Goal: Obtain resource: Obtain resource

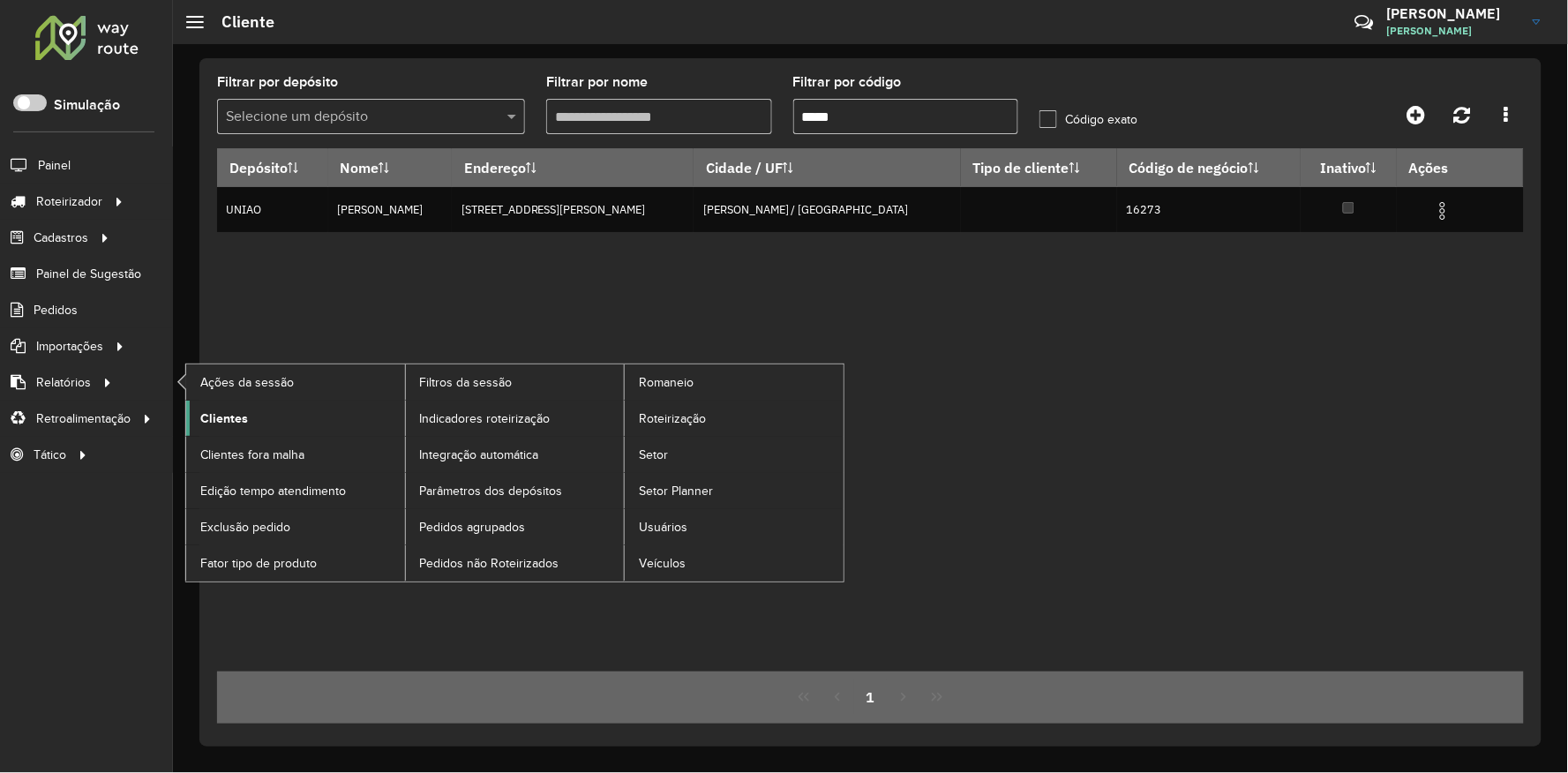
click at [255, 409] on link "Clientes" at bounding box center [296, 418] width 219 height 35
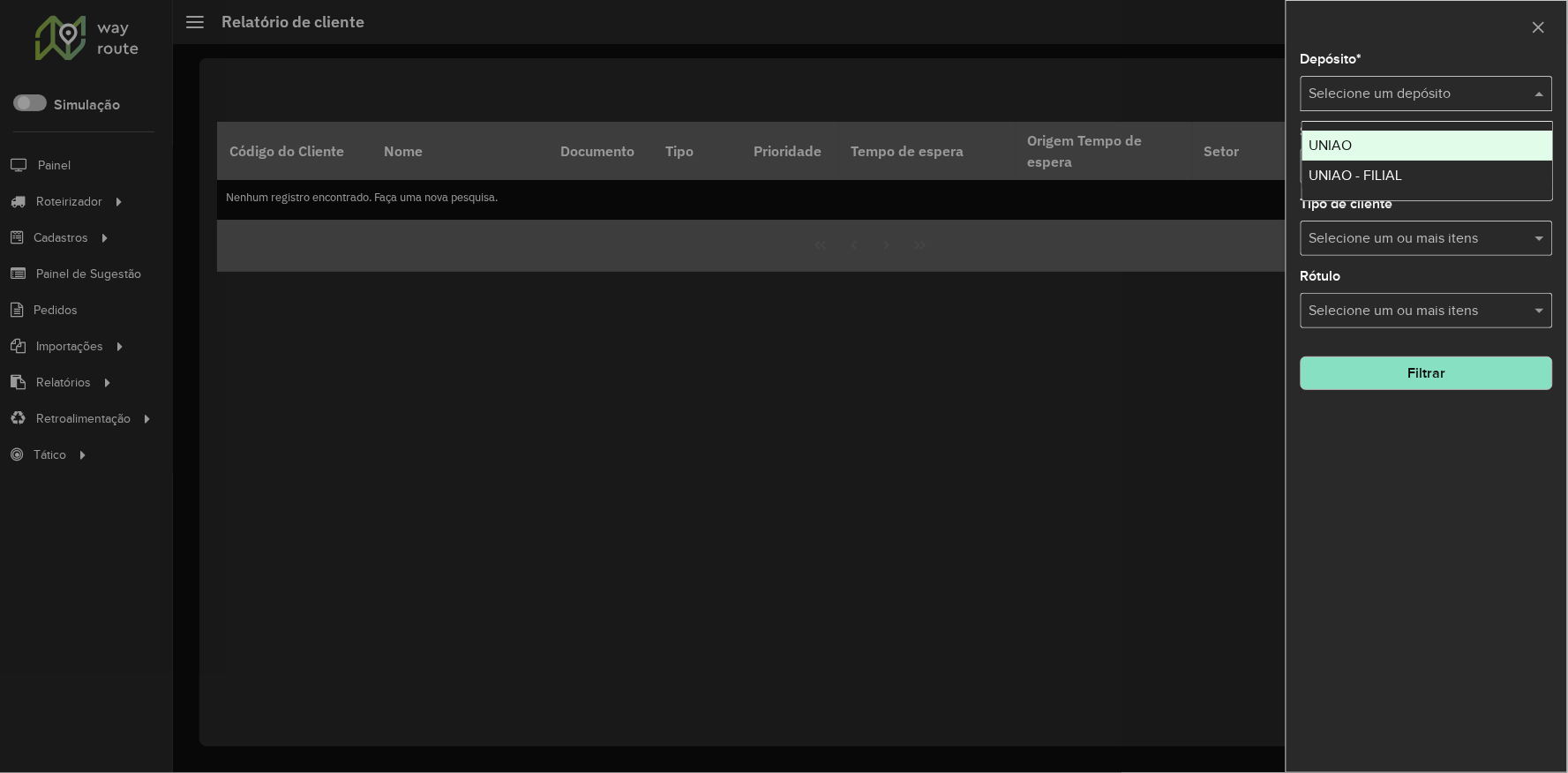
click at [1369, 102] on input "text" at bounding box center [1409, 95] width 199 height 21
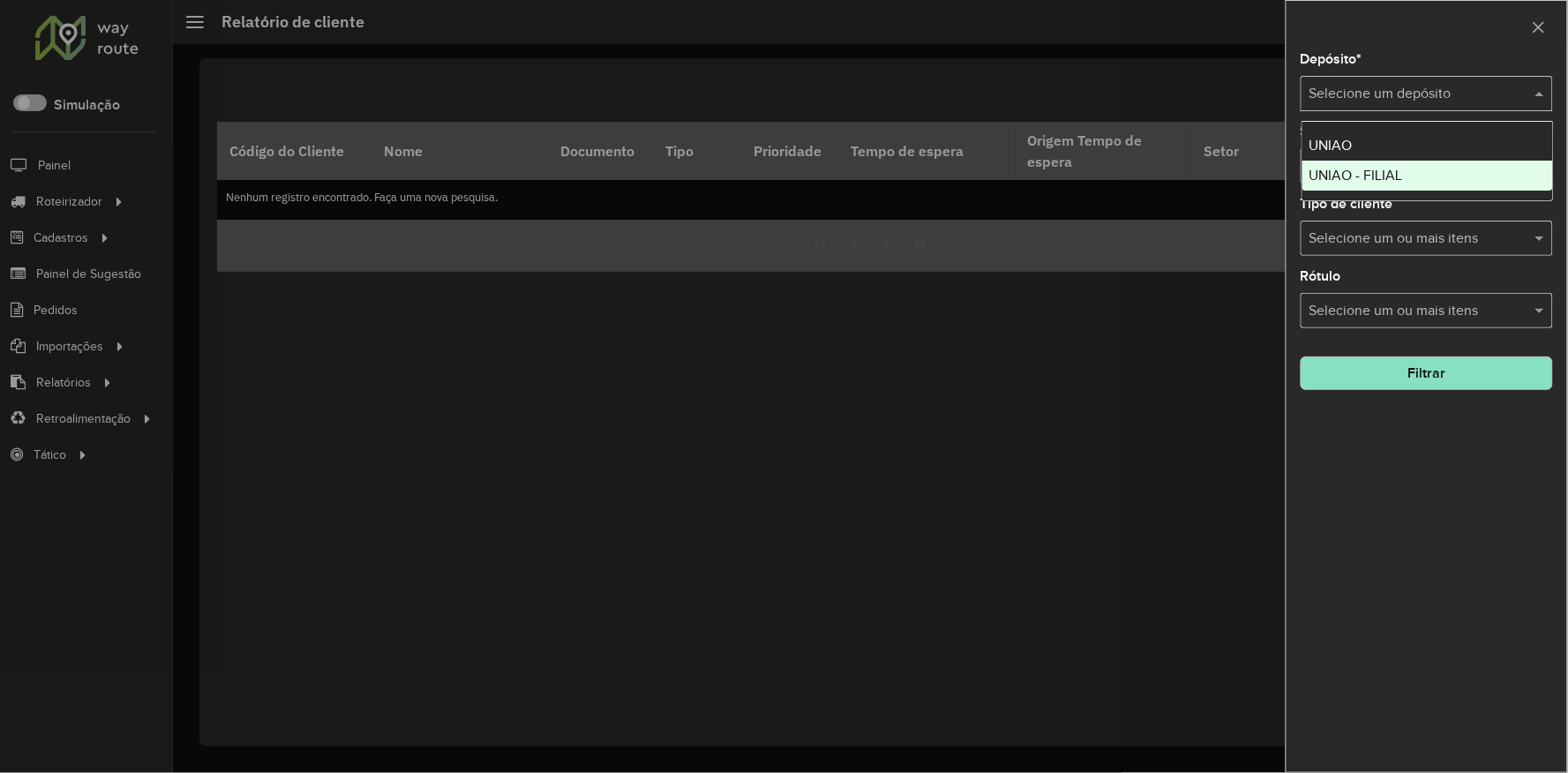
drag, startPoint x: 1350, startPoint y: 168, endPoint x: 1498, endPoint y: 436, distance: 306.2
click at [1350, 169] on span "UNIAO - FILIAL" at bounding box center [1357, 175] width 94 height 15
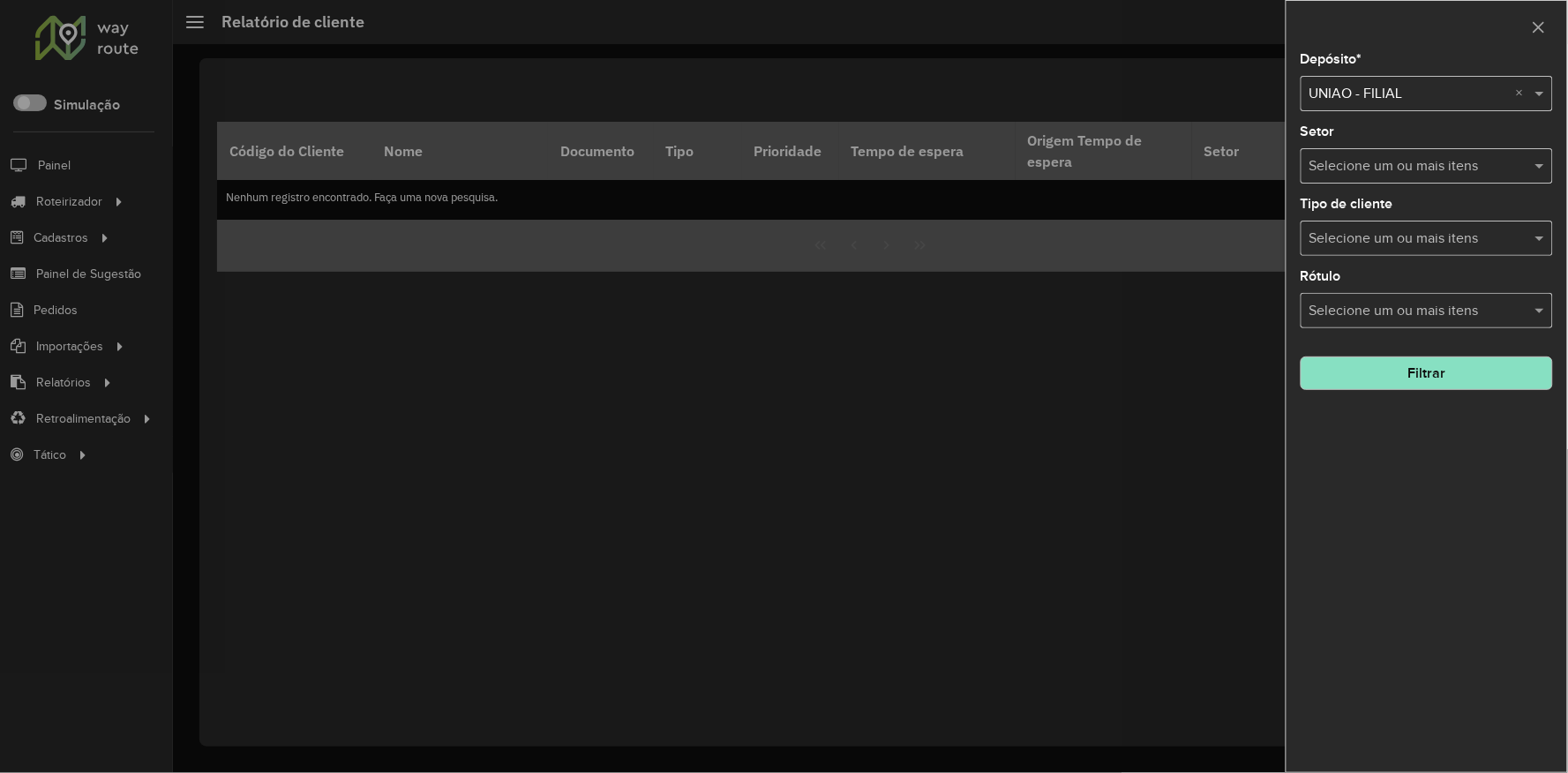
click at [1410, 380] on button "Filtrar" at bounding box center [1426, 373] width 253 height 33
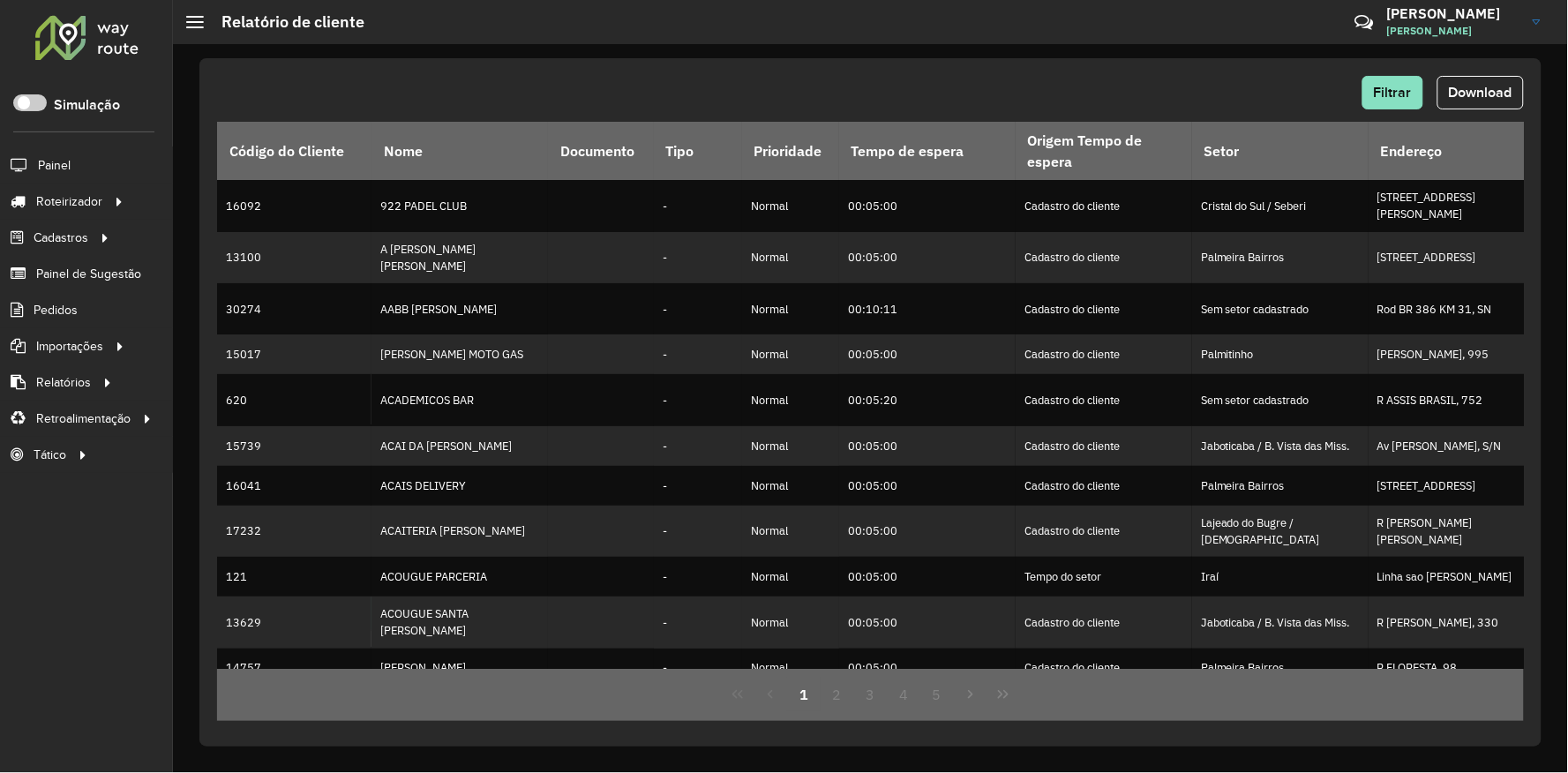
drag, startPoint x: 1083, startPoint y: 98, endPoint x: 1154, endPoint y: 104, distance: 71.3
click at [1083, 98] on div "Filtrar Download" at bounding box center [871, 92] width 1307 height 33
click at [1469, 91] on span "Download" at bounding box center [1480, 93] width 63 height 15
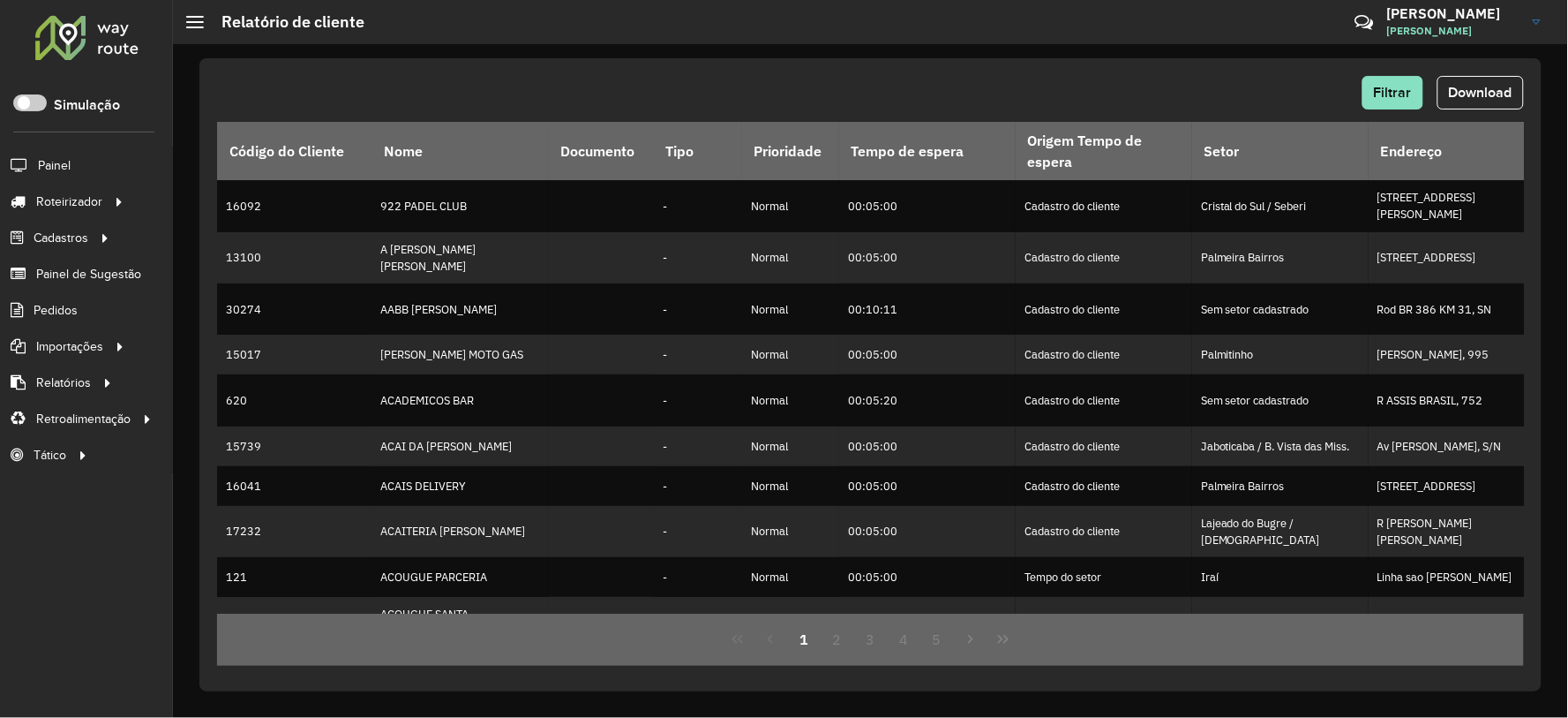
click at [46, 709] on div "Roteirizador AmbevTech Simulação Painel Roteirizador Entregas Vendas Cadastros …" at bounding box center [86, 359] width 173 height 718
click at [1391, 90] on span "Filtrar" at bounding box center [1393, 93] width 38 height 15
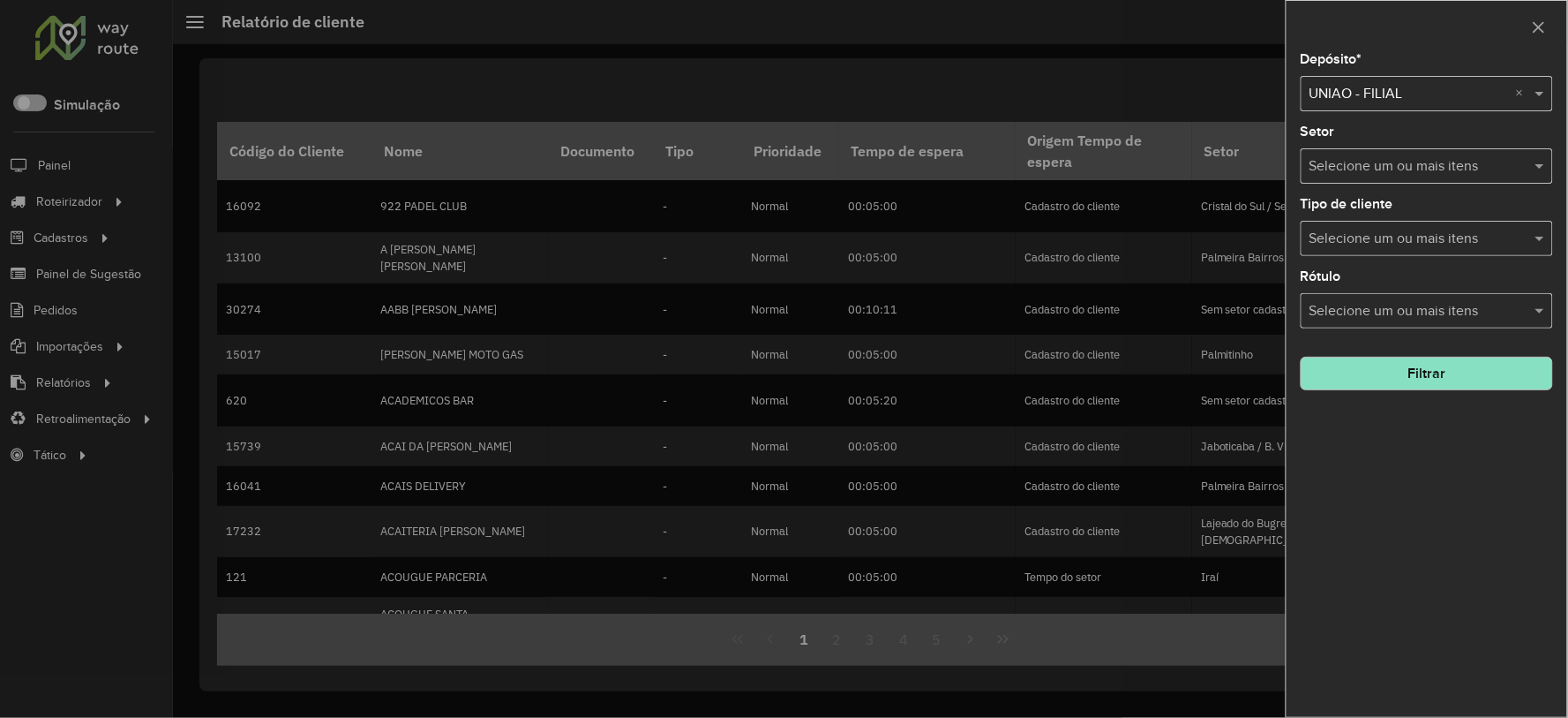
click at [1027, 90] on div at bounding box center [784, 359] width 1568 height 718
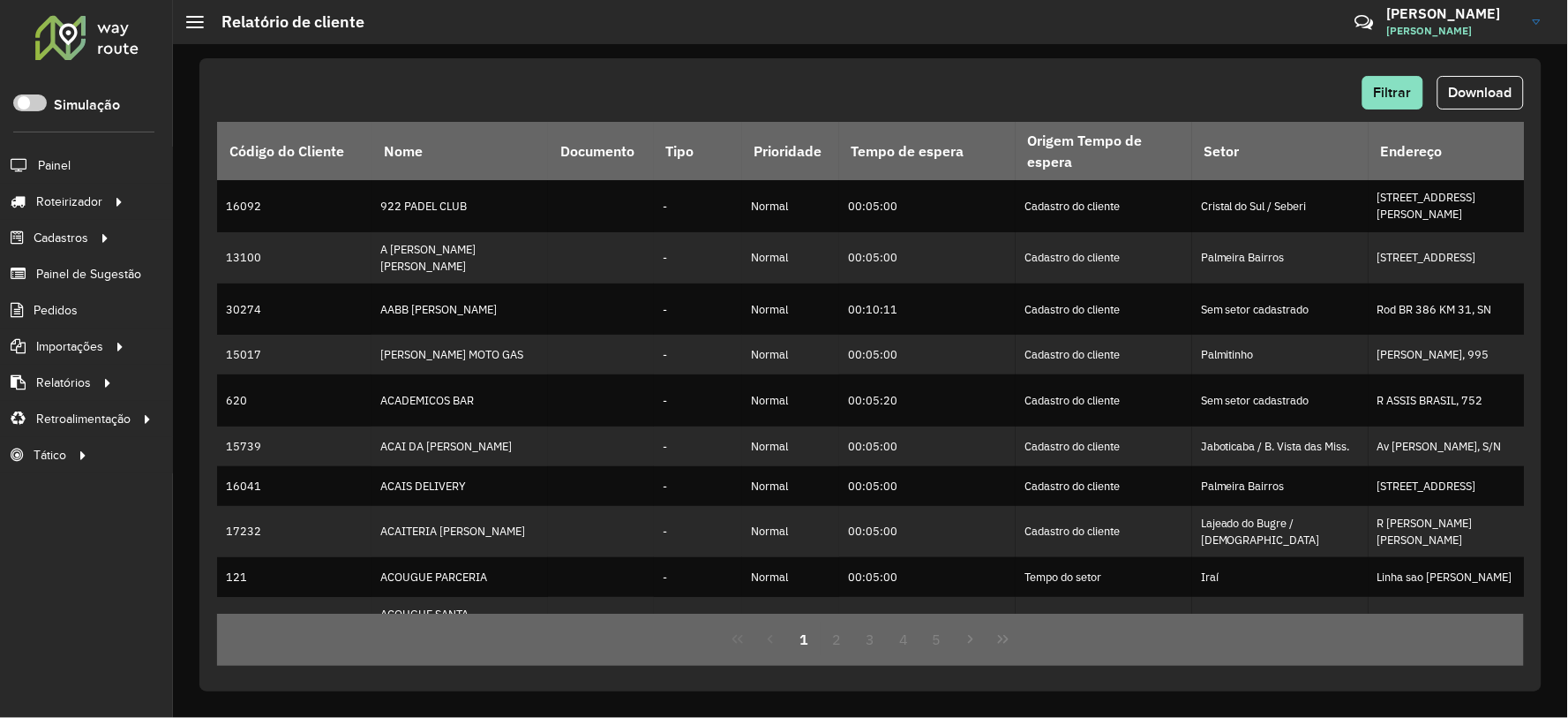
click at [147, 527] on div "Roteirizador AmbevTech Simulação Painel Roteirizador Entregas Vendas Cadastros …" at bounding box center [86, 359] width 173 height 718
click at [0, 604] on div "Roteirizador AmbevTech Simulação Painel Roteirizador Entregas Vendas Cadastros …" at bounding box center [86, 359] width 173 height 718
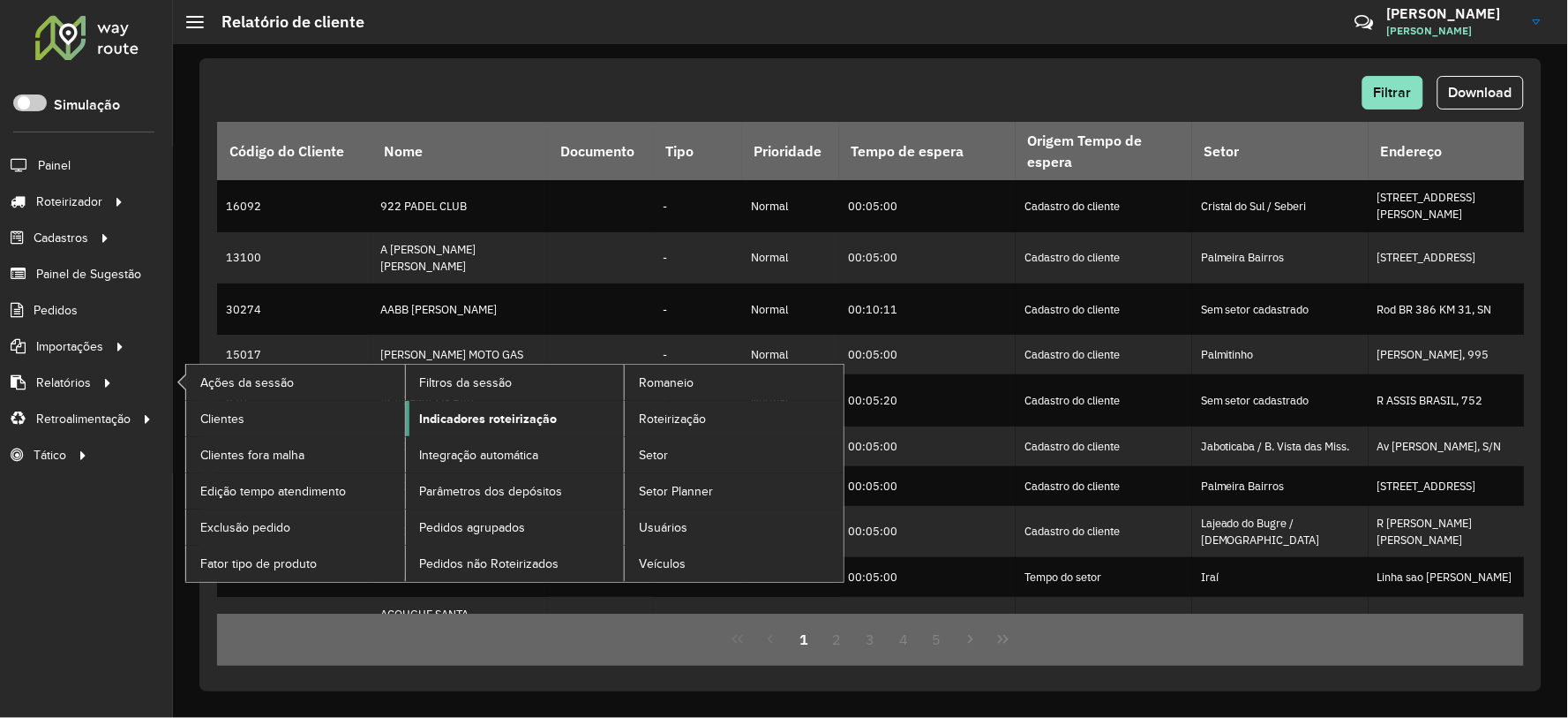
click at [459, 410] on span "Indicadores roteirização" at bounding box center [489, 418] width 138 height 18
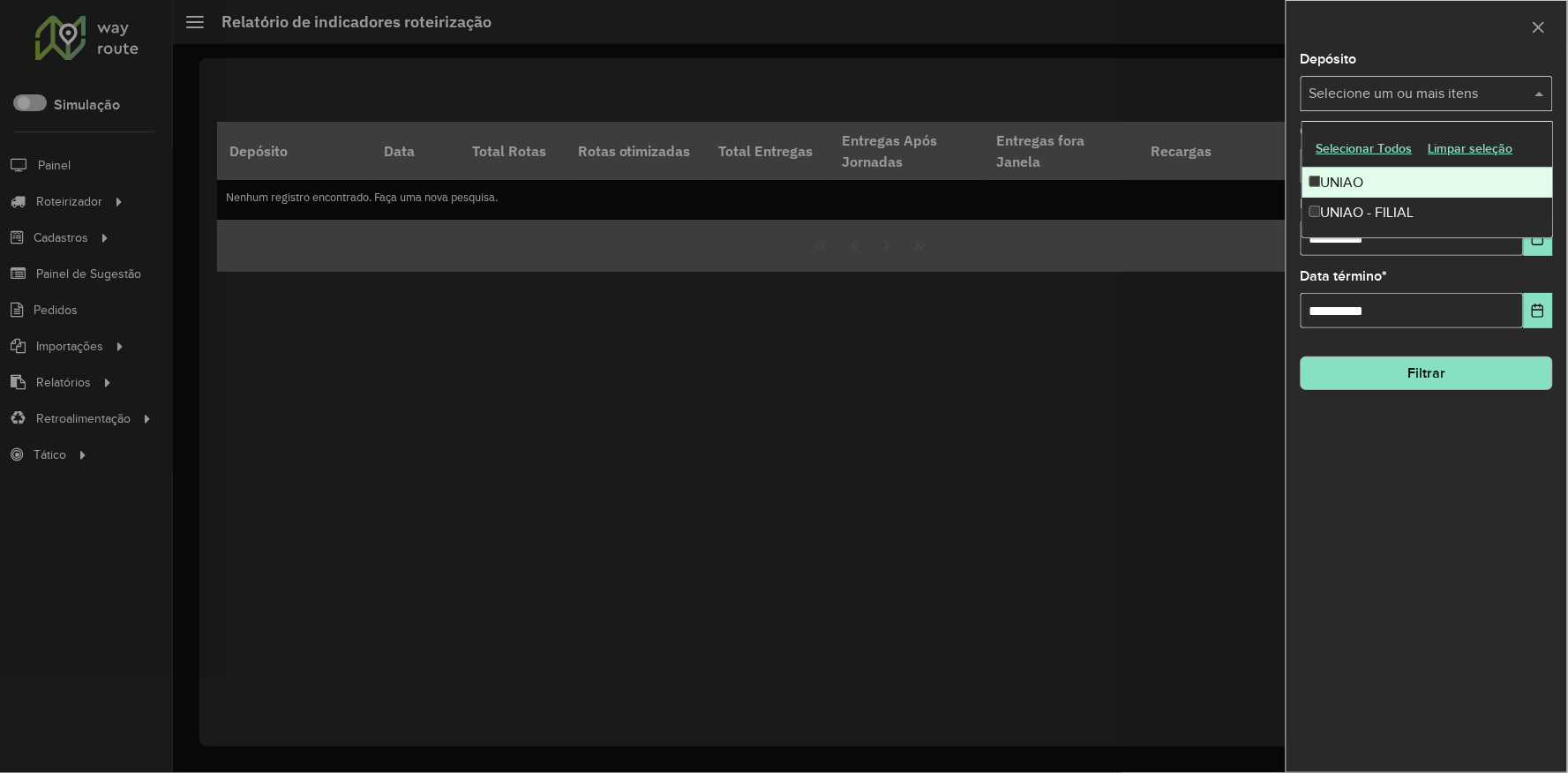
click at [1401, 84] on input "text" at bounding box center [1418, 95] width 226 height 21
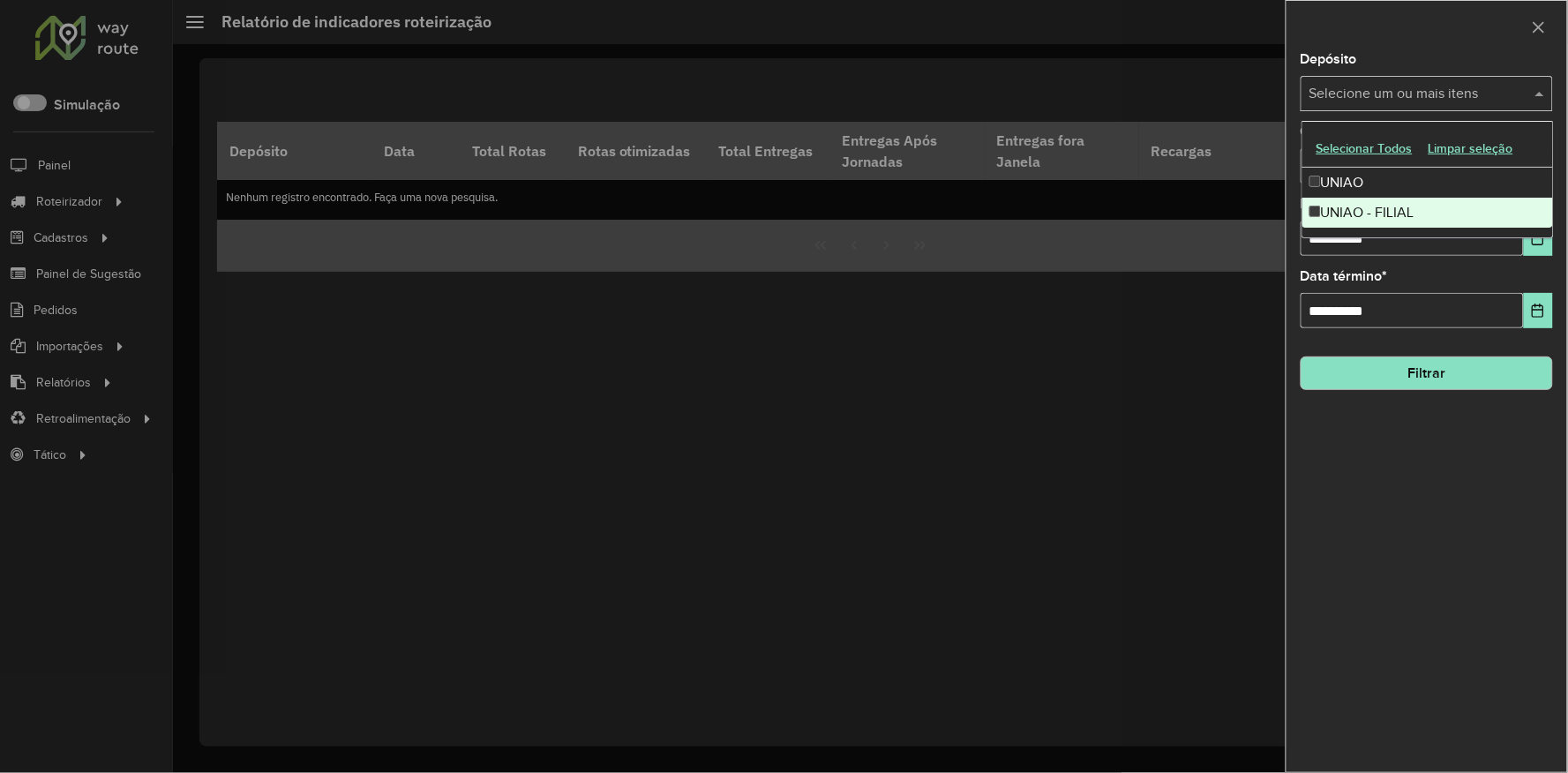
click at [1328, 213] on div "UNIAO - FILIAL" at bounding box center [1427, 212] width 251 height 30
click at [1434, 550] on div "**********" at bounding box center [1426, 412] width 280 height 719
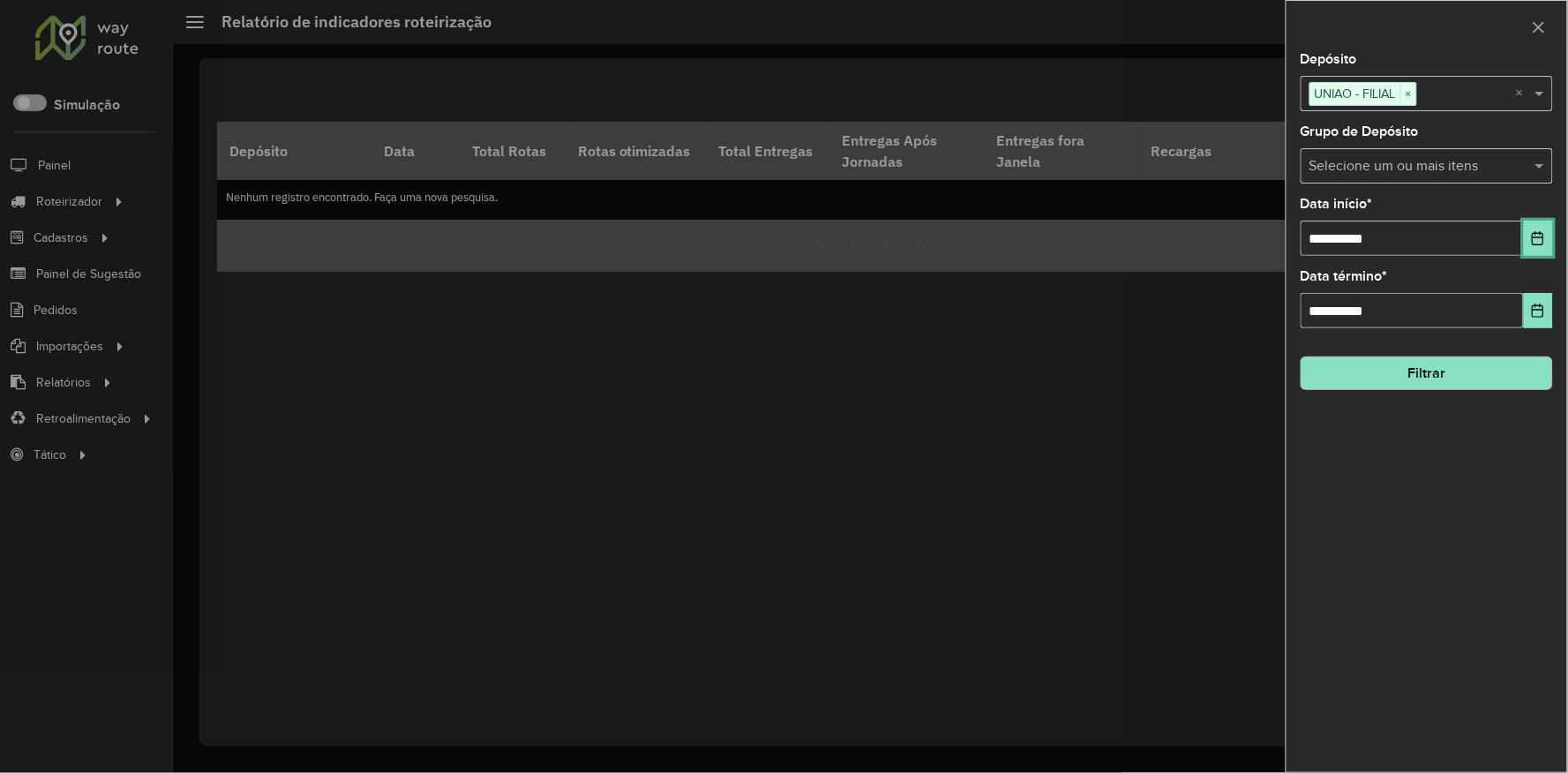
click at [1536, 245] on icon "Choose Date" at bounding box center [1537, 238] width 14 height 14
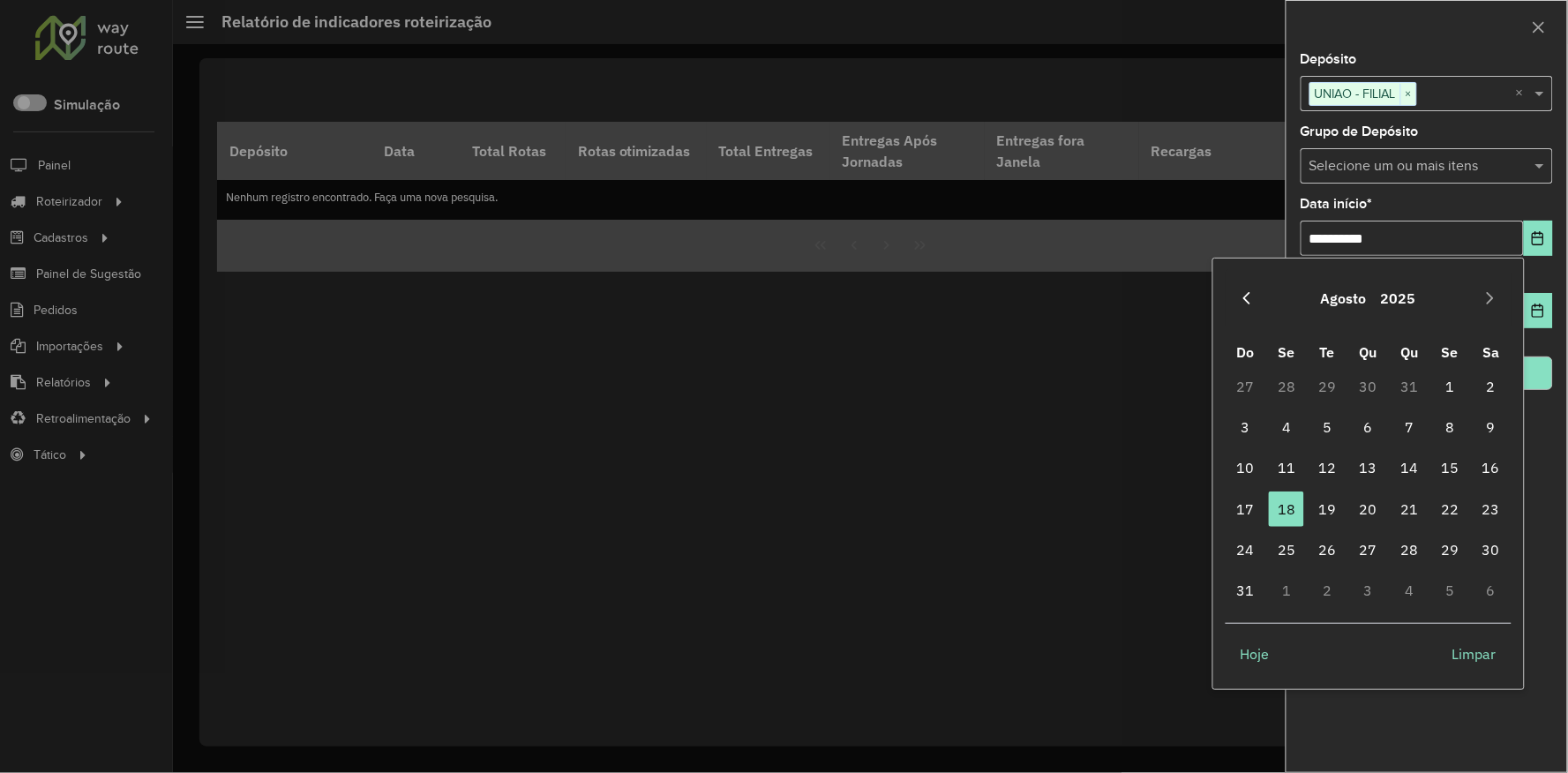
click at [1249, 298] on icon "Previous Month" at bounding box center [1247, 298] width 14 height 14
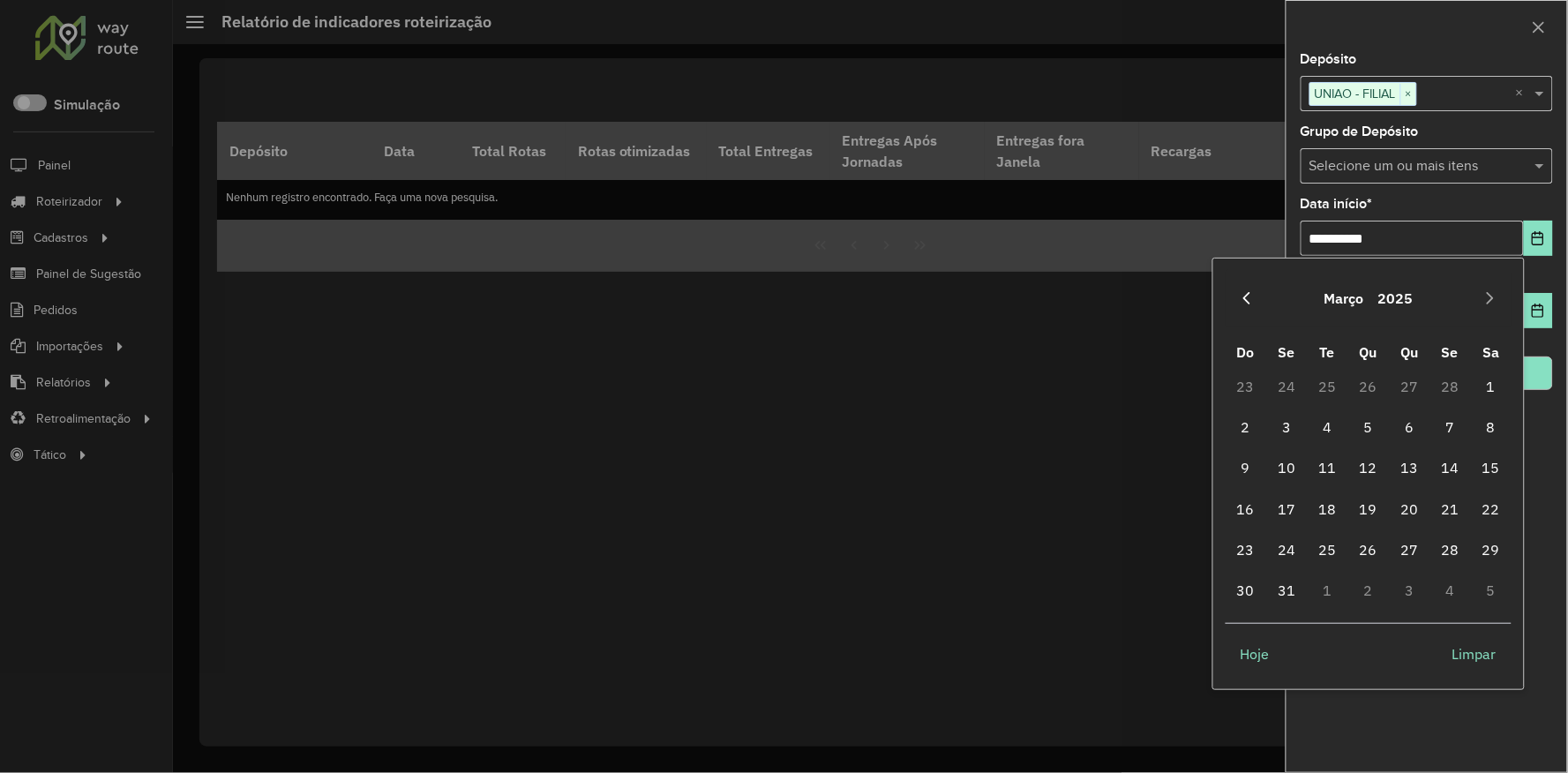
click at [1249, 298] on icon "Previous Month" at bounding box center [1247, 298] width 14 height 14
click at [1379, 388] on span "1" at bounding box center [1368, 386] width 35 height 35
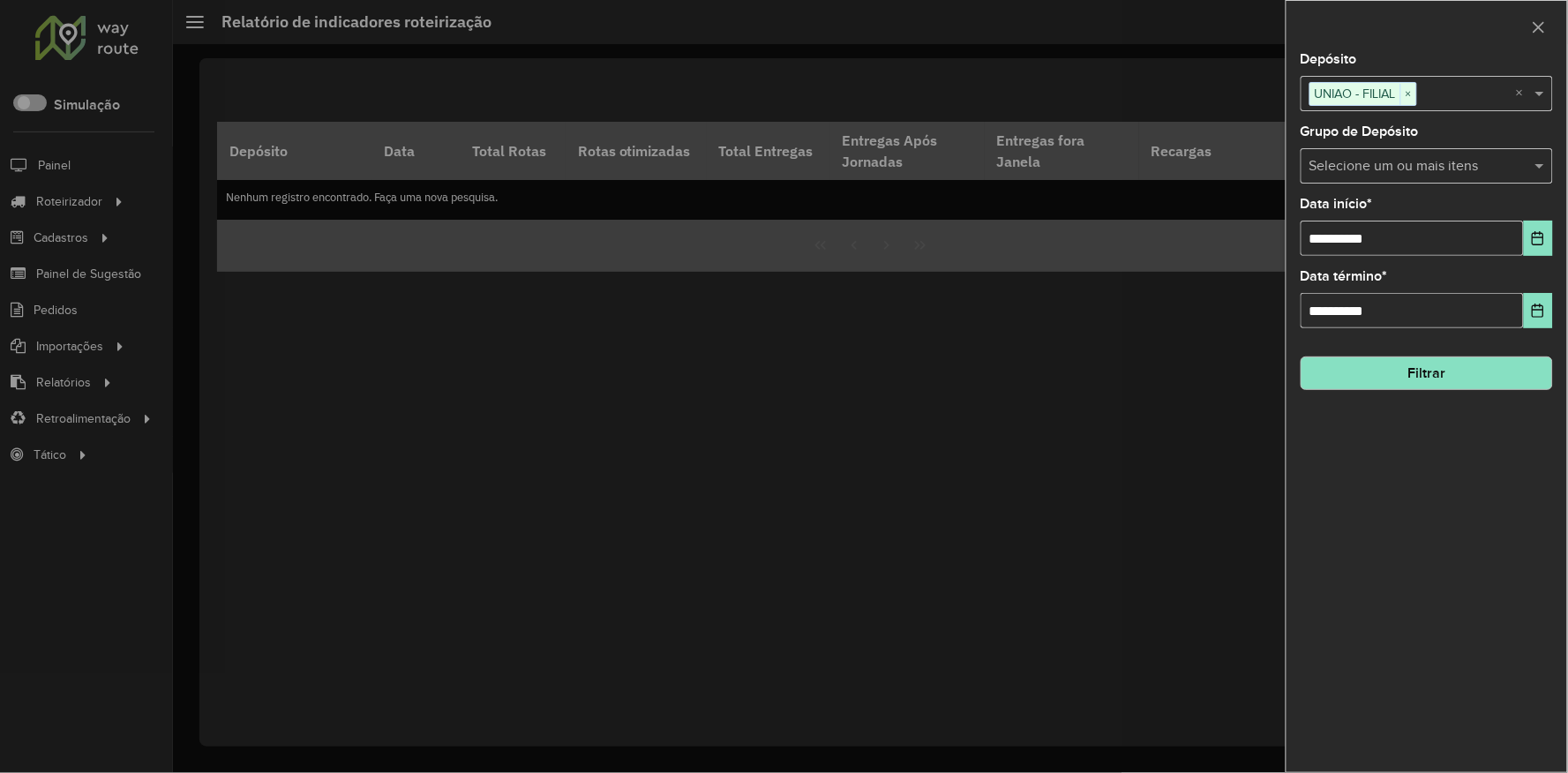
drag, startPoint x: 1435, startPoint y: 478, endPoint x: 1434, endPoint y: 453, distance: 25.0
click at [1436, 473] on div "**********" at bounding box center [1426, 412] width 280 height 719
click at [1438, 368] on button "Filtrar" at bounding box center [1426, 373] width 253 height 33
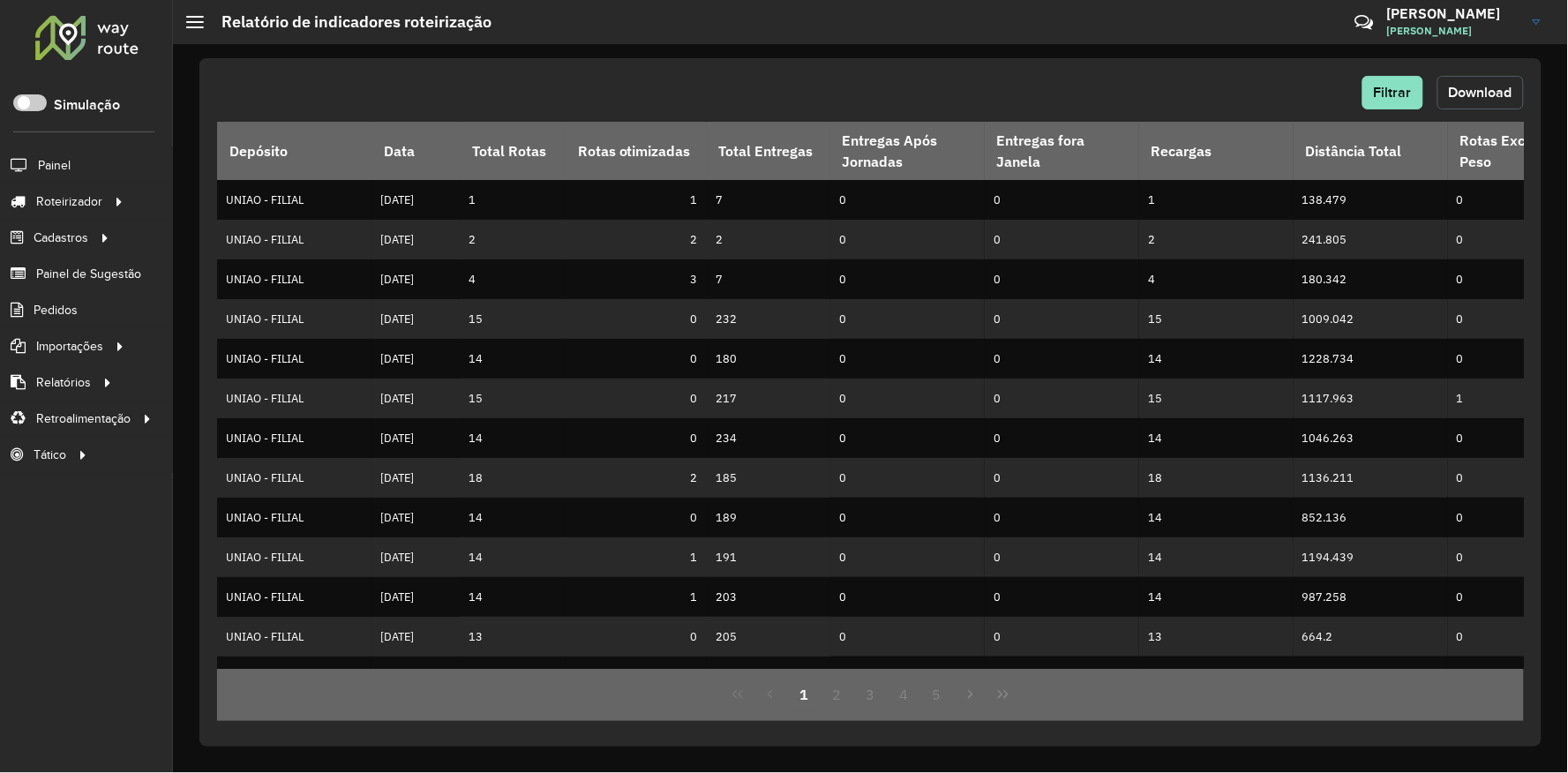
click at [1477, 106] on button "Download" at bounding box center [1480, 92] width 86 height 33
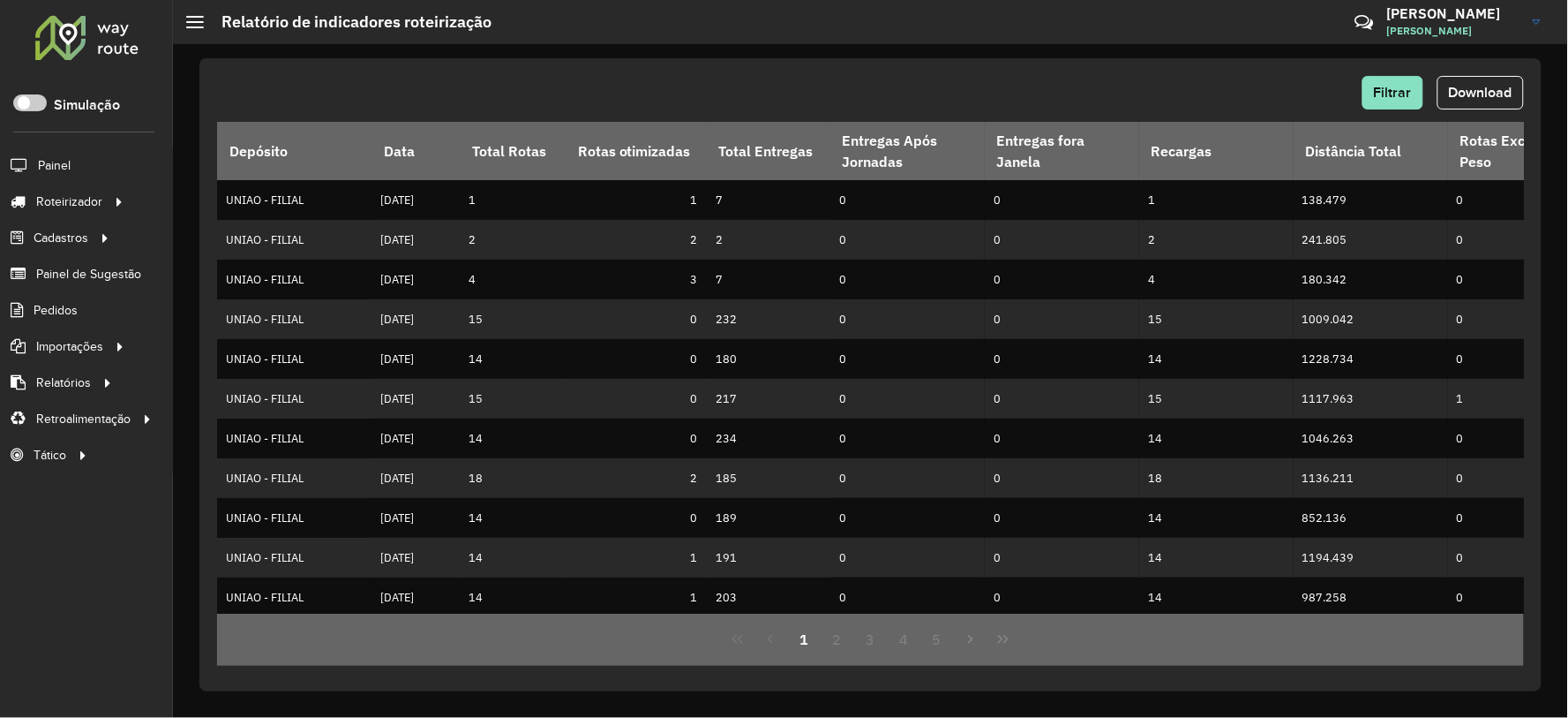
click at [1, 595] on div "Roteirizador AmbevTech Simulação Painel Roteirizador Entregas Vendas Cadastros …" at bounding box center [86, 359] width 173 height 718
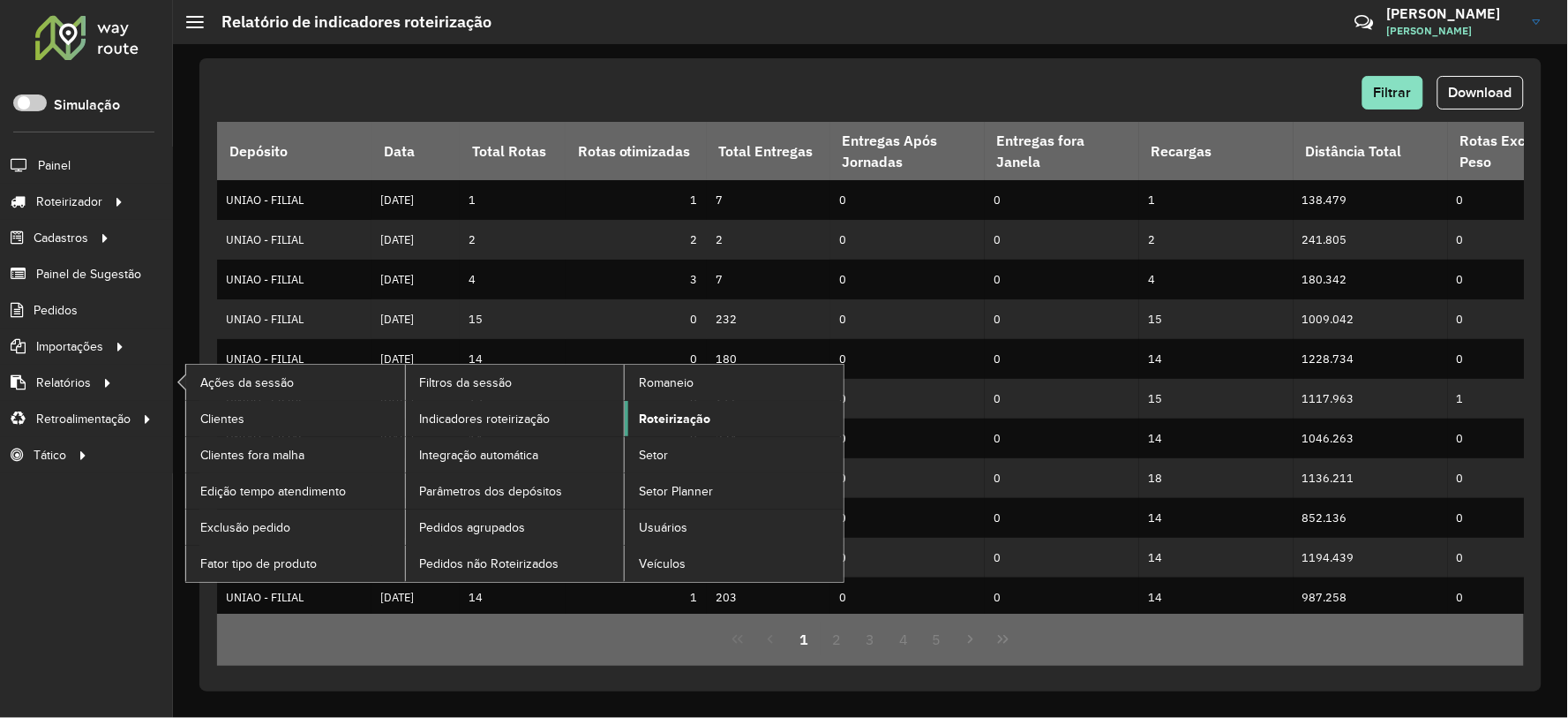
click at [679, 415] on span "Roteirização" at bounding box center [674, 418] width 72 height 18
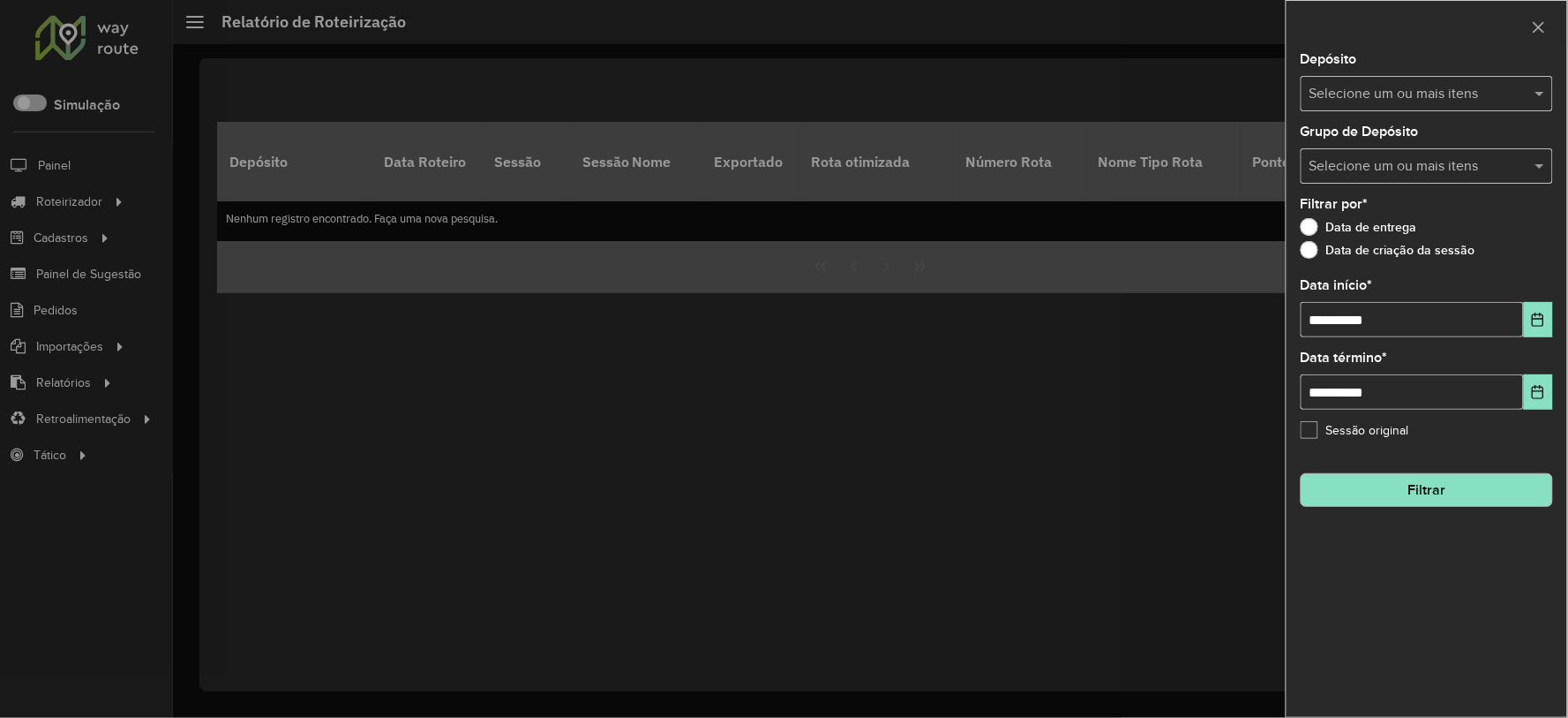
click at [1382, 104] on div "Selecione um ou mais itens" at bounding box center [1426, 93] width 253 height 35
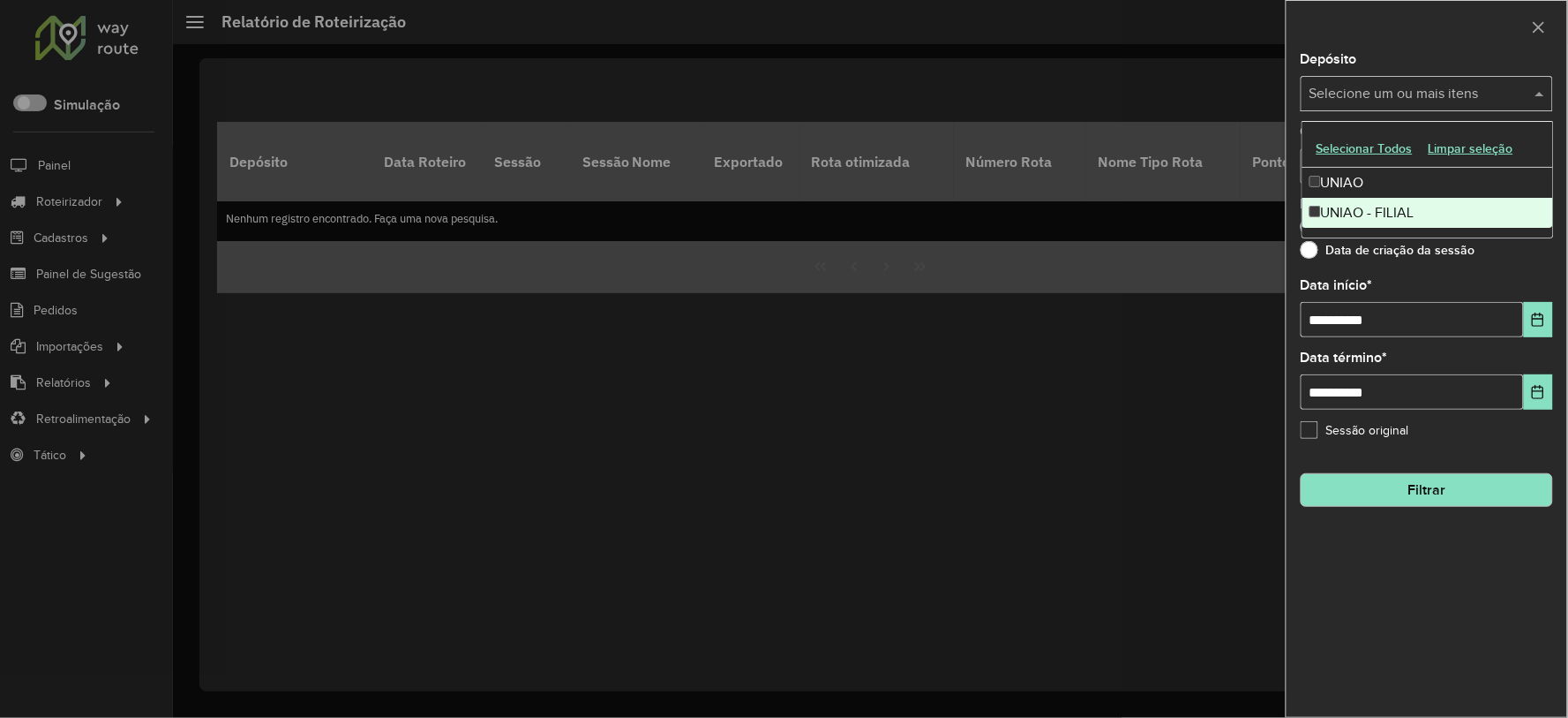
click at [1380, 210] on div "UNIAO - FILIAL" at bounding box center [1427, 213] width 251 height 30
click at [1528, 276] on div "**********" at bounding box center [1426, 384] width 280 height 663
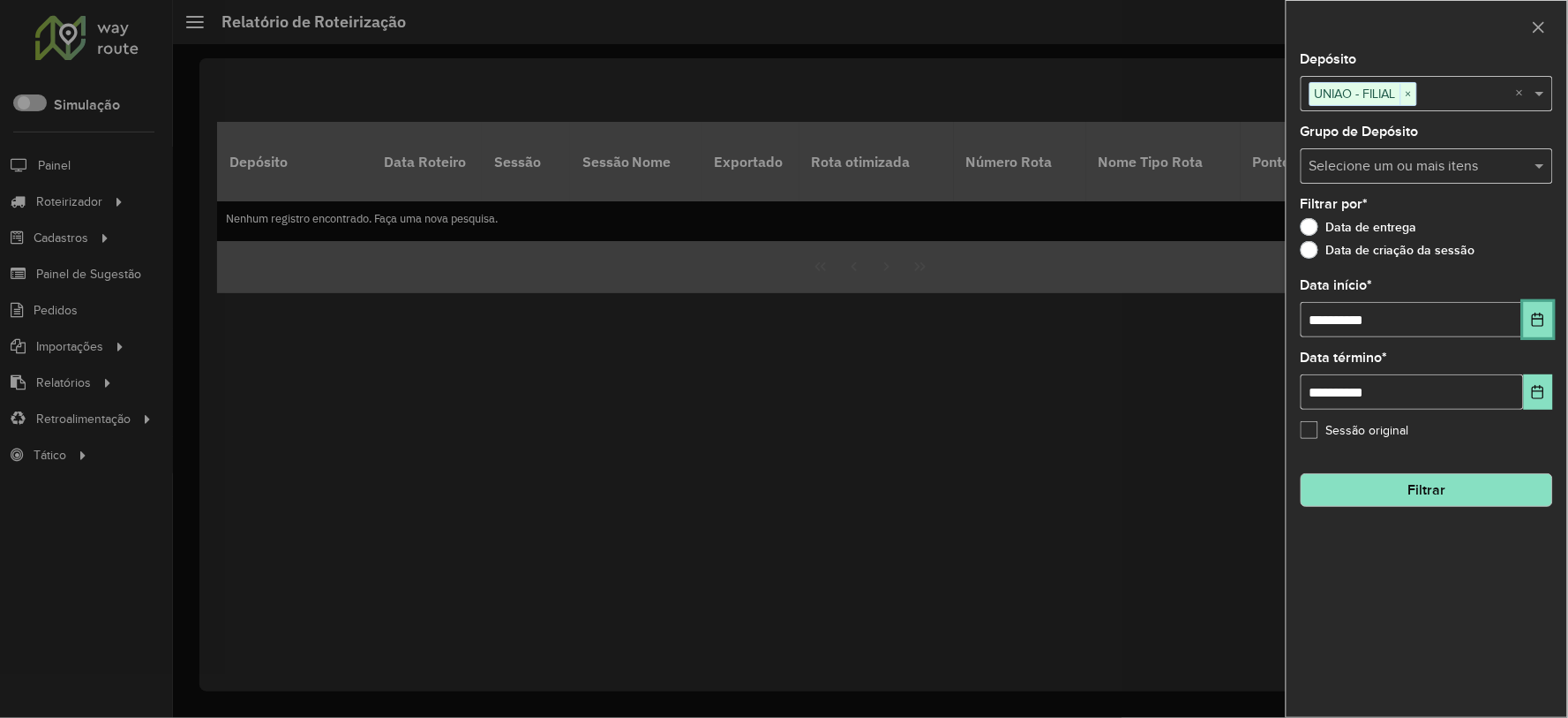
click at [1547, 313] on button "Choose Date" at bounding box center [1538, 319] width 29 height 35
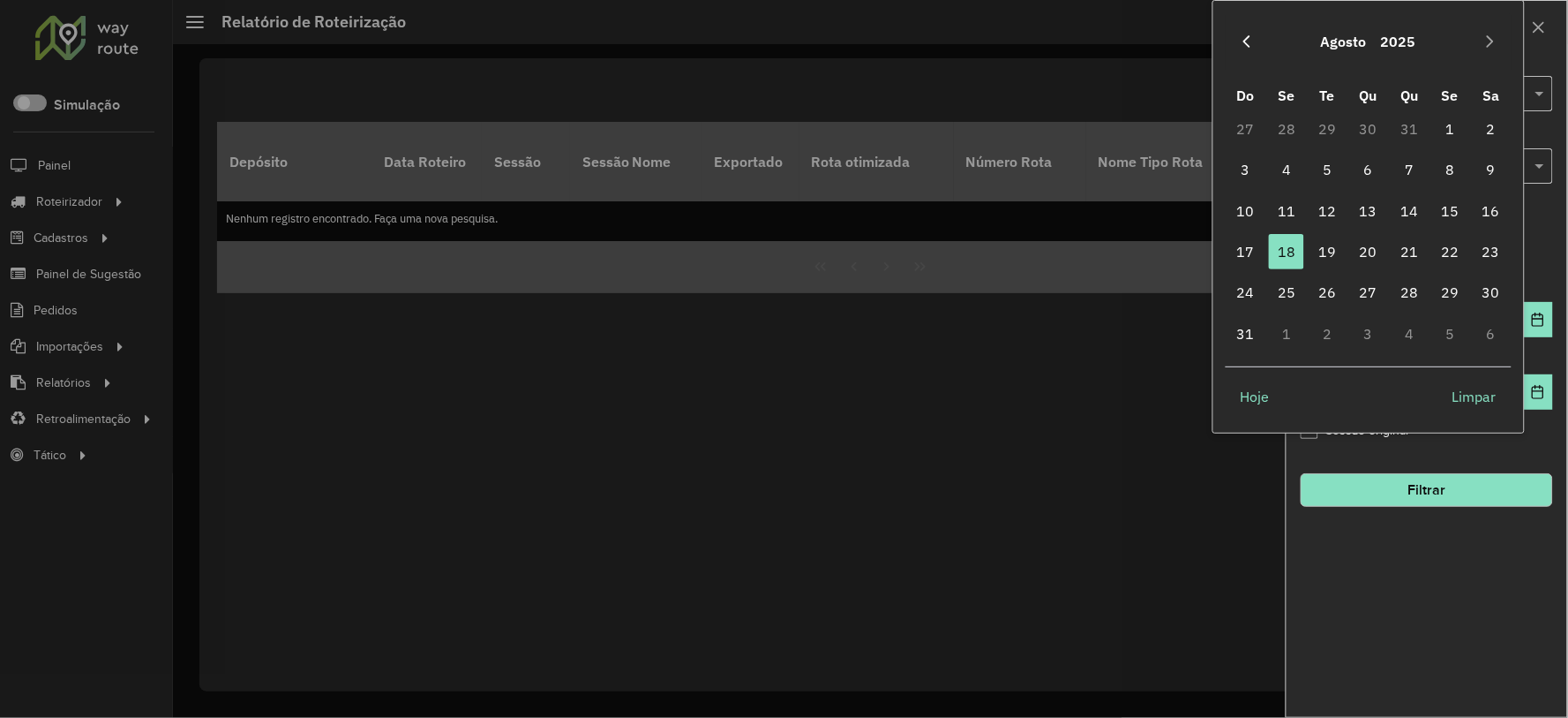
click at [1253, 28] on button "Previous Month" at bounding box center [1247, 42] width 29 height 29
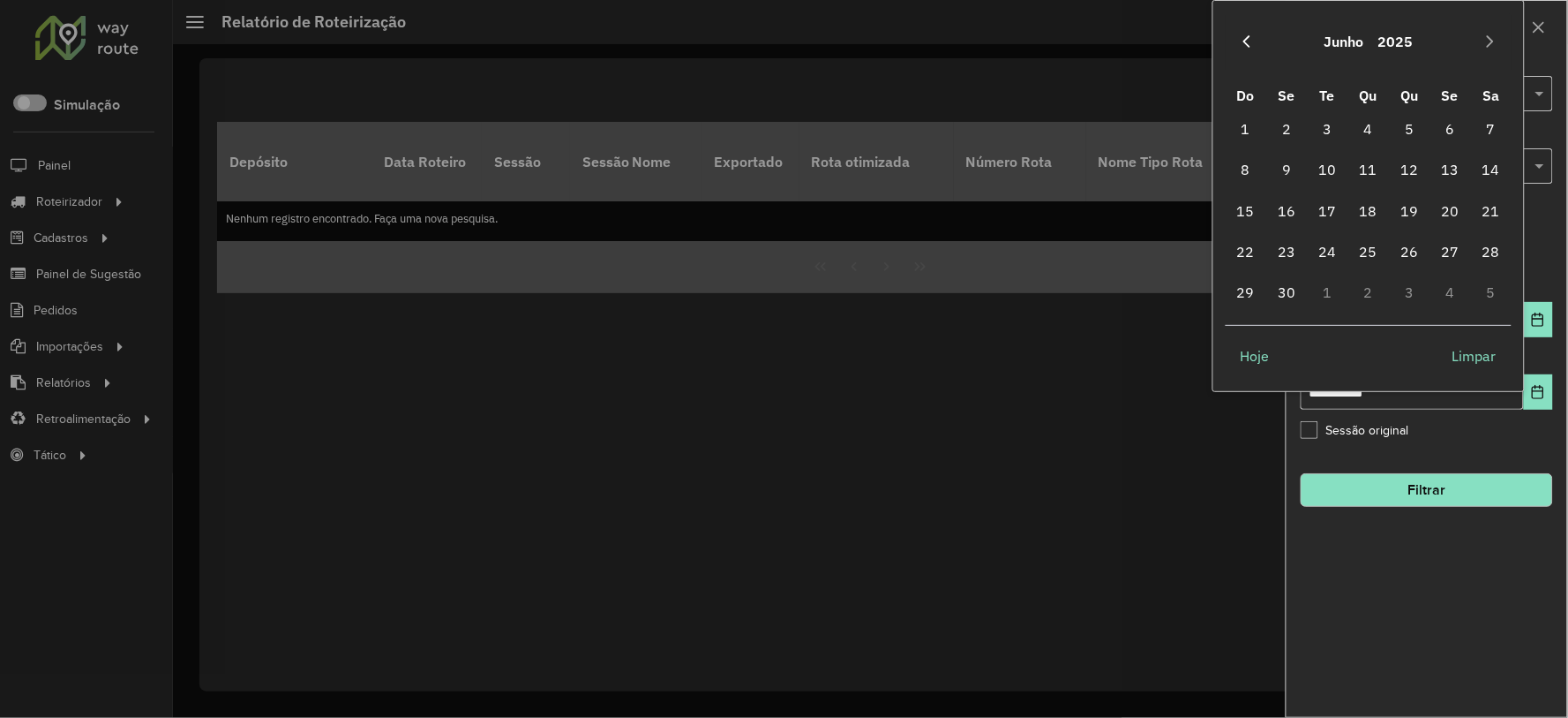
click at [1253, 30] on button "Previous Month" at bounding box center [1247, 42] width 29 height 29
click at [1253, 33] on button "Previous Month" at bounding box center [1247, 42] width 29 height 29
click at [1370, 128] on span "1" at bounding box center [1368, 128] width 35 height 35
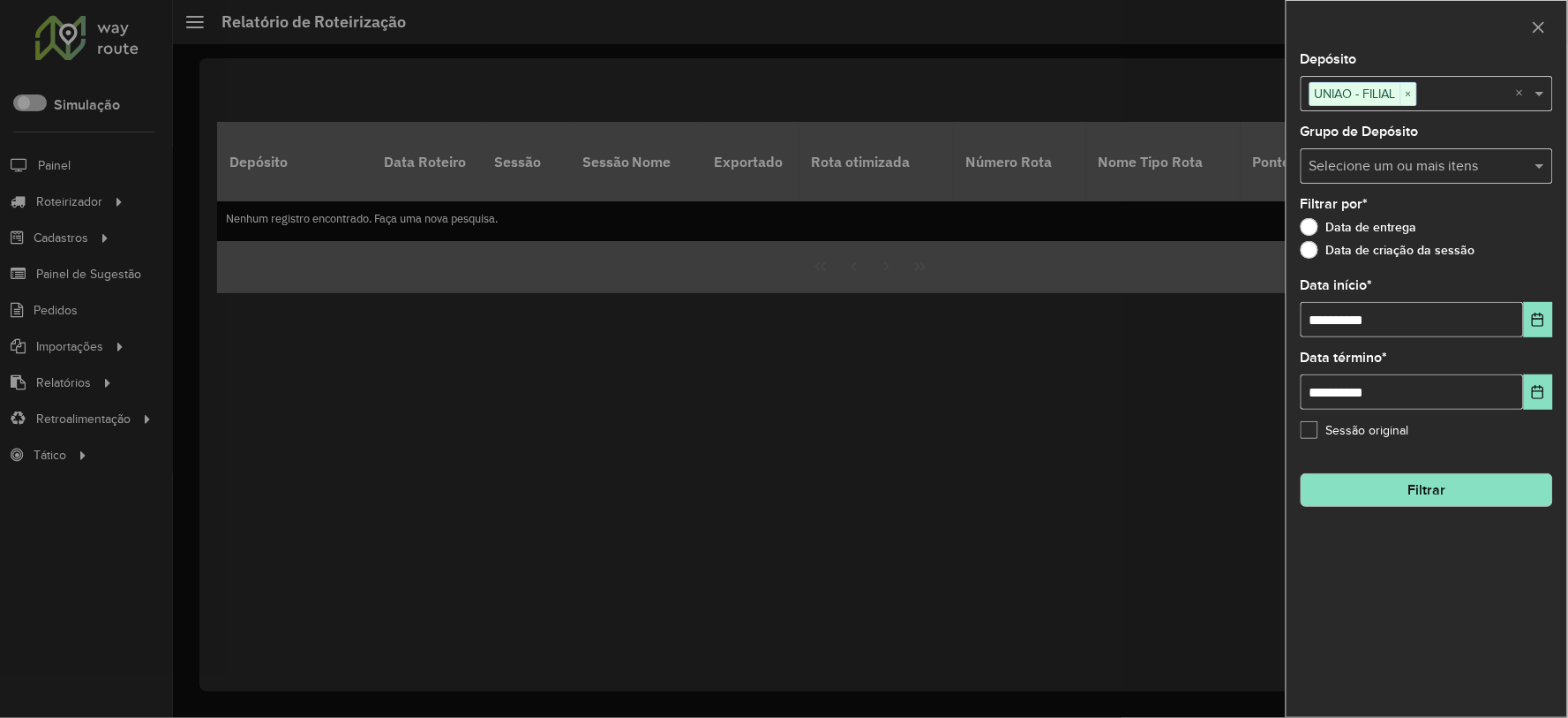
click at [1392, 533] on div "**********" at bounding box center [1426, 384] width 280 height 663
click at [1392, 504] on button "Filtrar" at bounding box center [1426, 489] width 253 height 34
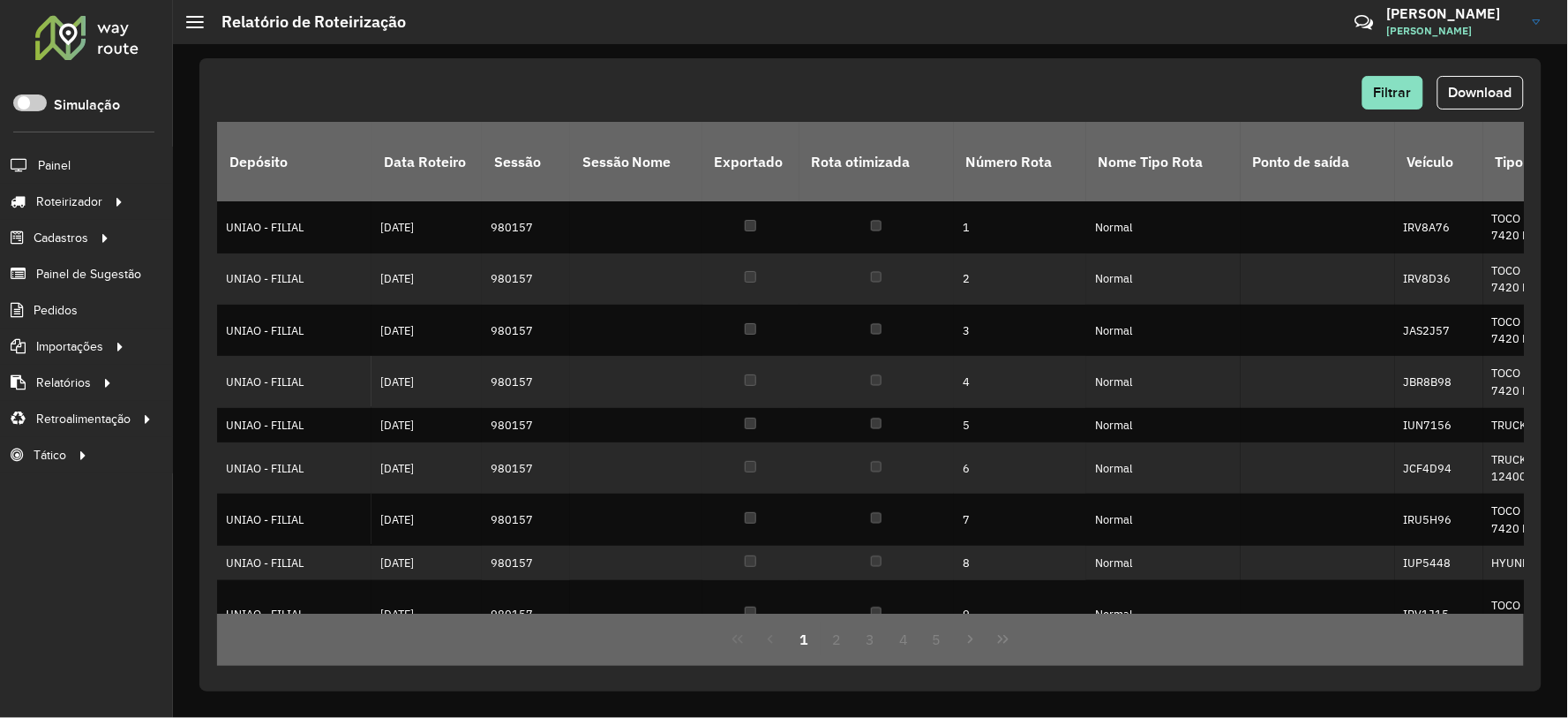
drag, startPoint x: 1491, startPoint y: 91, endPoint x: 1452, endPoint y: 68, distance: 45.3
click at [1491, 90] on span "Download" at bounding box center [1480, 93] width 63 height 15
drag, startPoint x: 0, startPoint y: 686, endPoint x: 3, endPoint y: 665, distance: 21.2
click at [0, 674] on div "Roteirizador AmbevTech Simulação Painel Roteirizador Entregas Vendas Cadastros …" at bounding box center [86, 359] width 173 height 718
click at [36, 305] on span "Pedidos" at bounding box center [56, 309] width 46 height 18
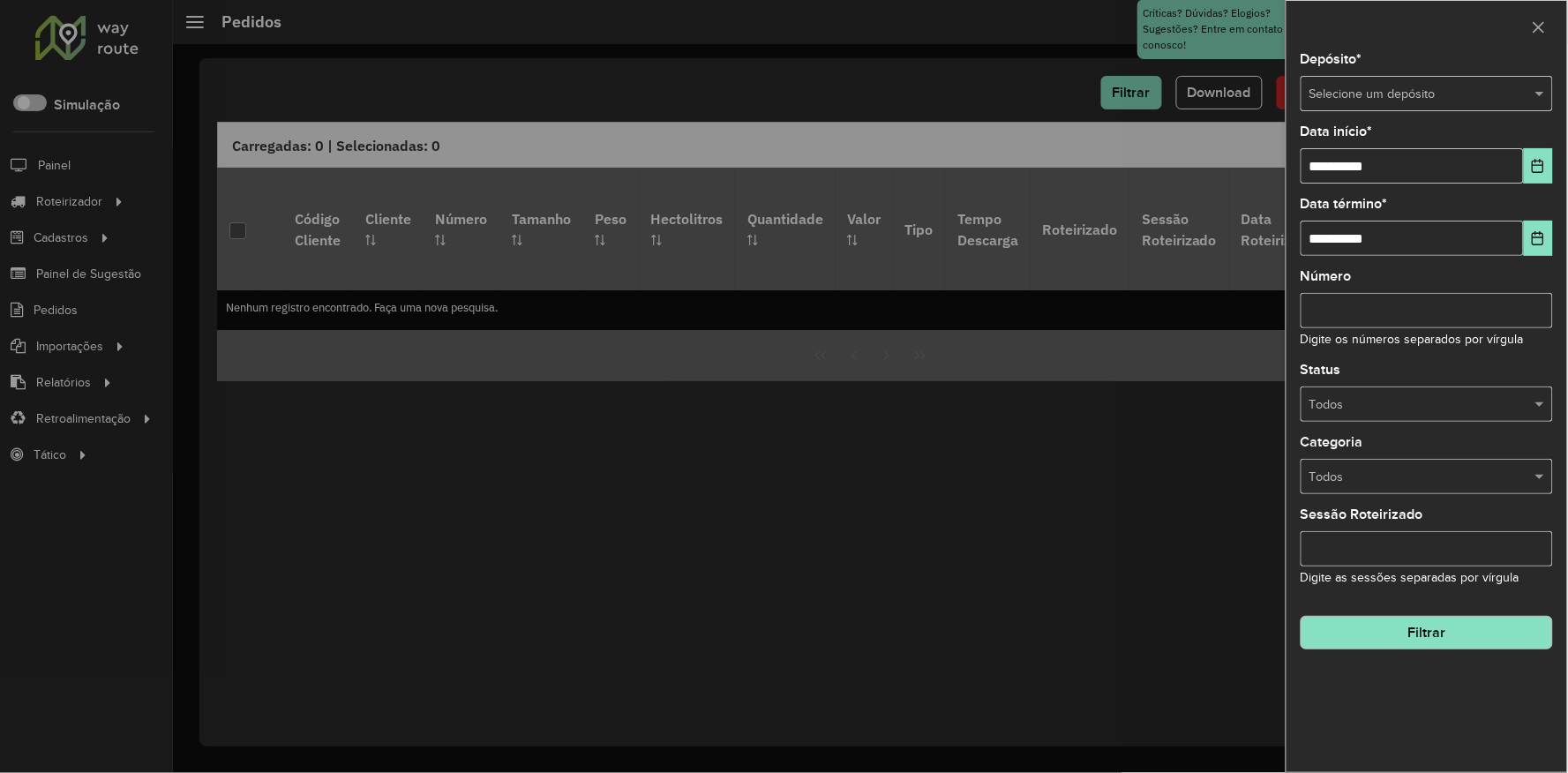
click at [1451, 85] on input "text" at bounding box center [1409, 95] width 199 height 19
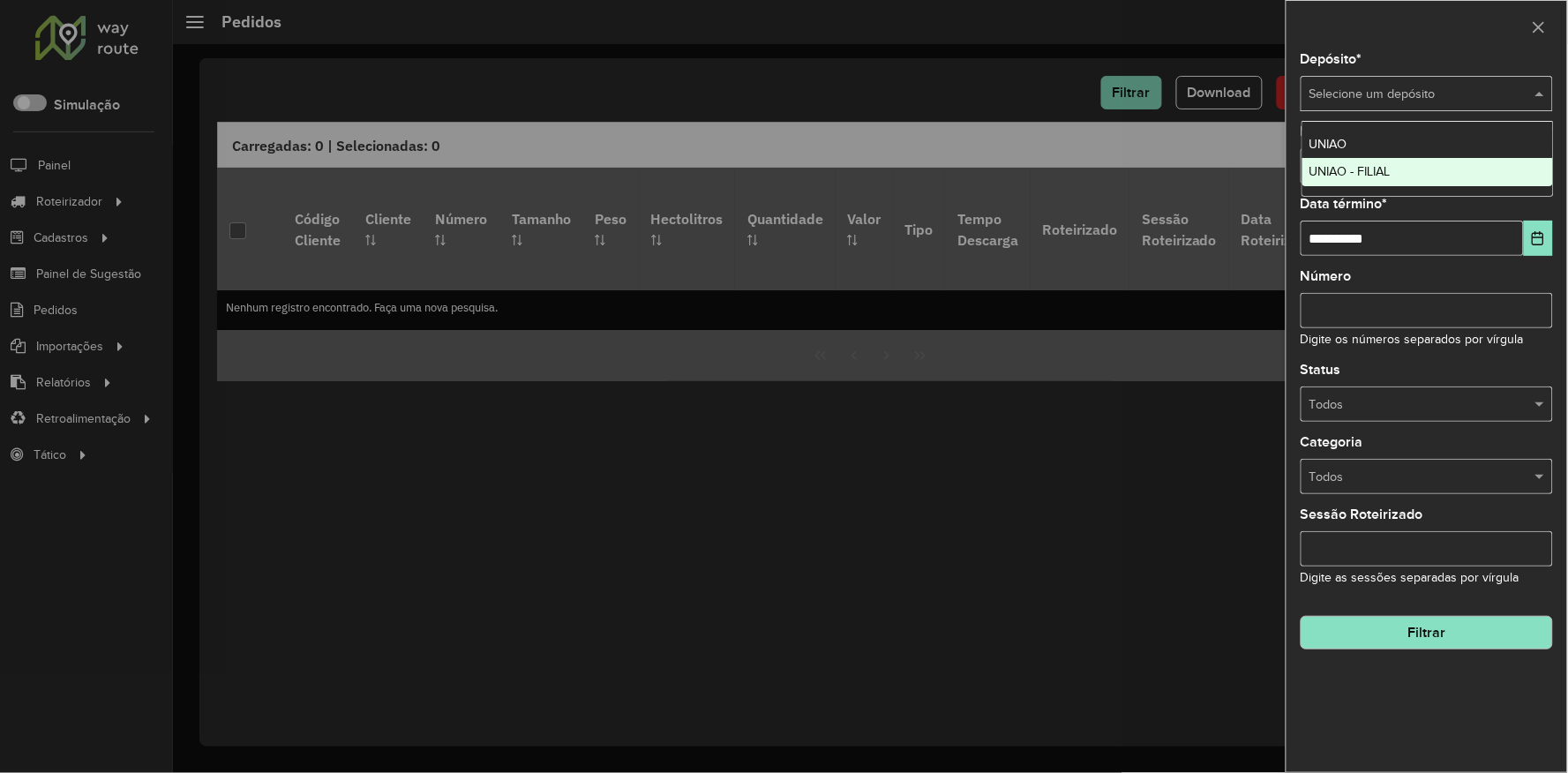
click at [1315, 188] on ng-dropdown-panel "UNIAO UNIAO - FILIAL" at bounding box center [1427, 158] width 253 height 76
click at [1318, 175] on span "UNIAO - FILIAL" at bounding box center [1350, 171] width 81 height 14
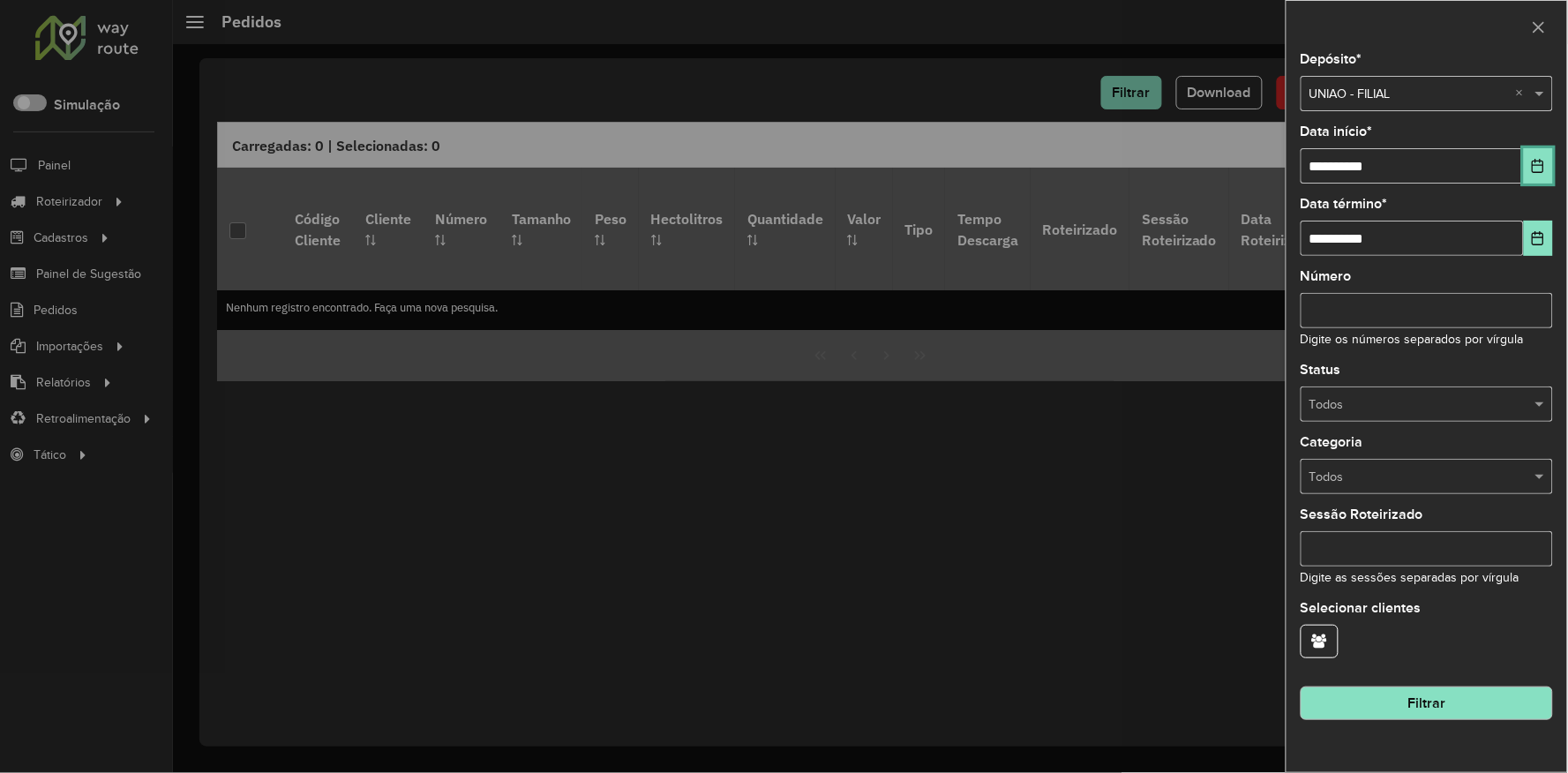
click at [1537, 160] on icon "Choose Date" at bounding box center [1537, 166] width 14 height 14
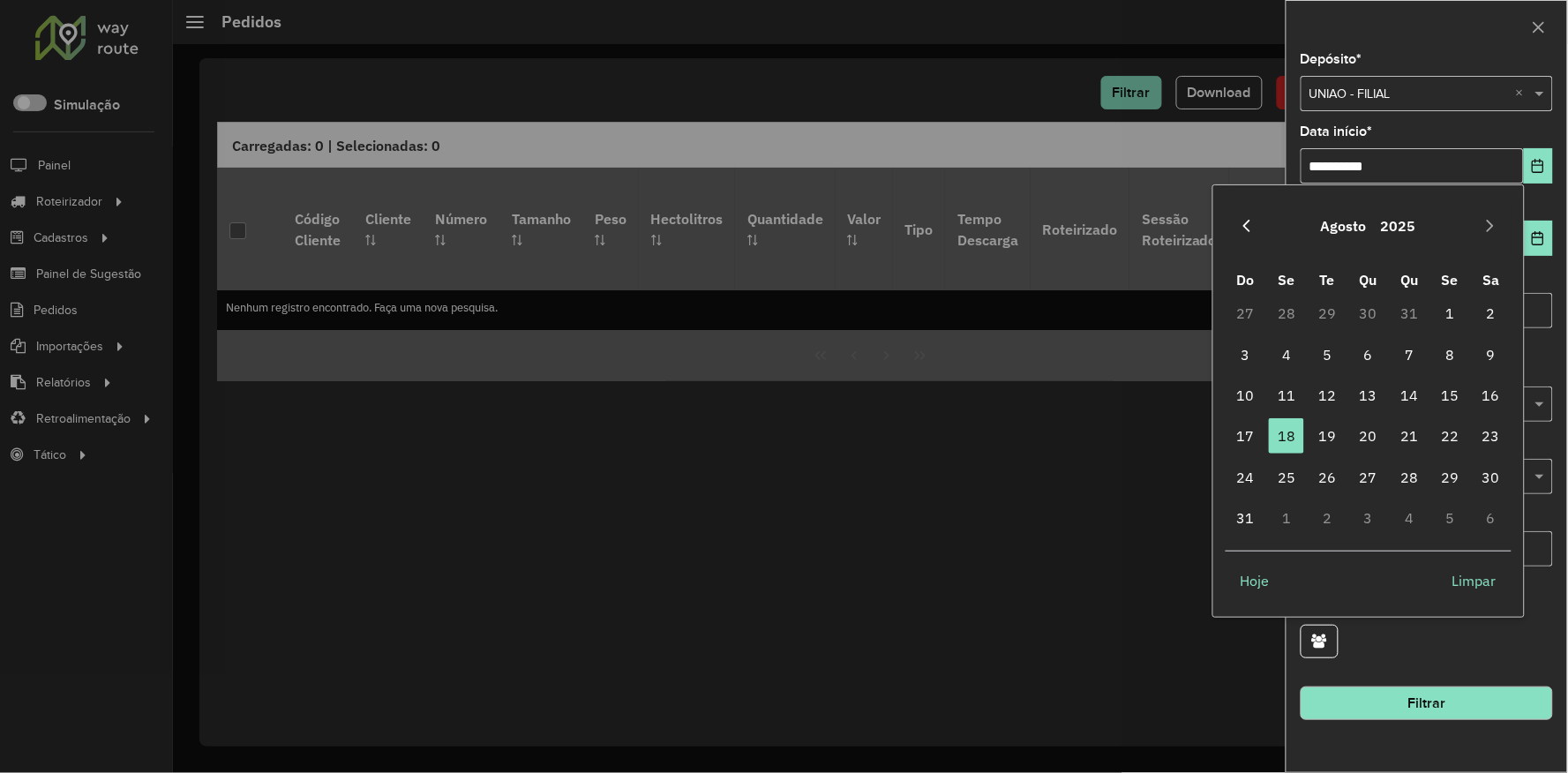
click at [1249, 230] on icon "Previous Month" at bounding box center [1247, 226] width 14 height 14
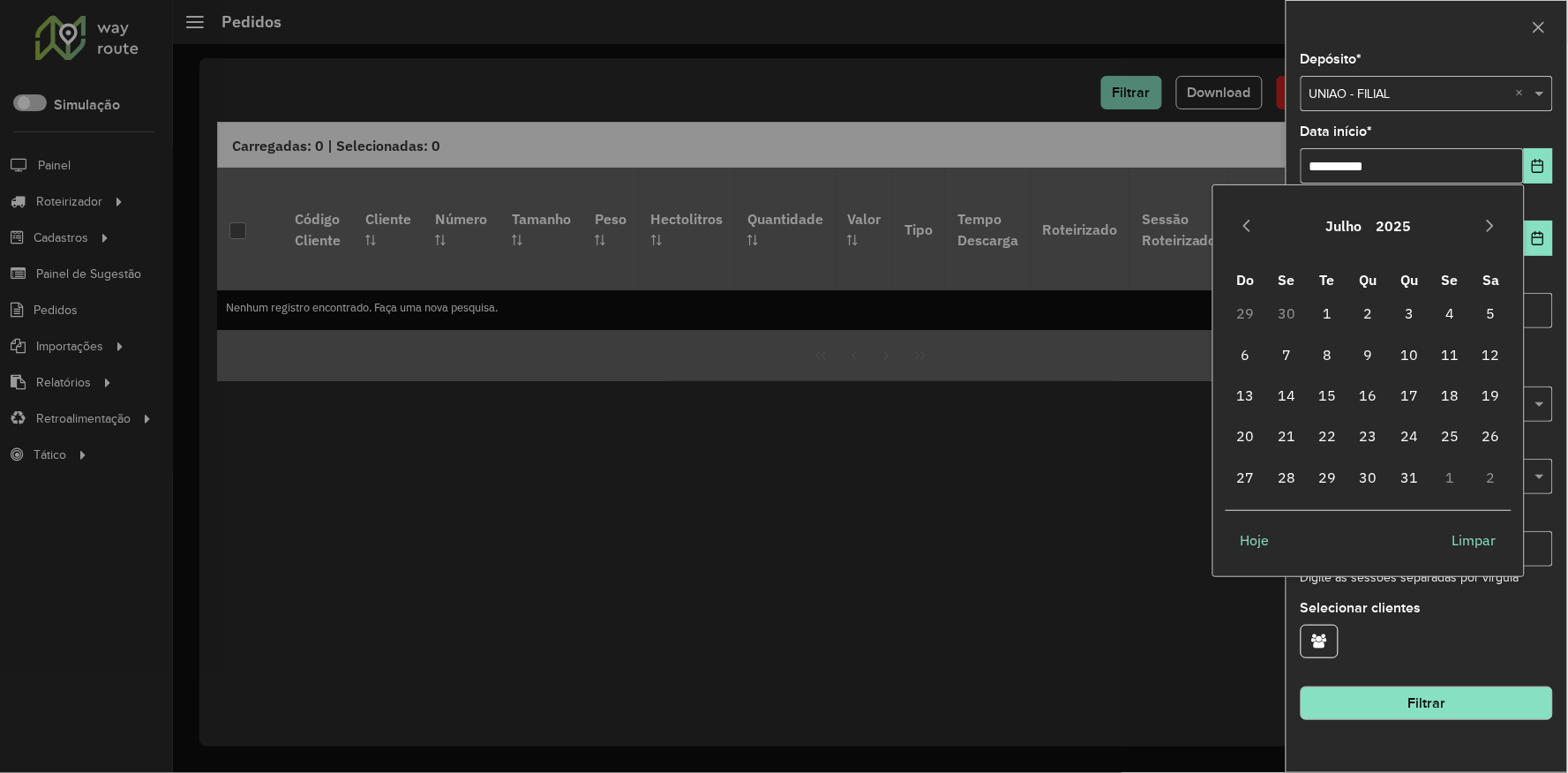
click at [1249, 230] on icon "Previous Month" at bounding box center [1247, 226] width 14 height 14
click at [1389, 304] on td "2" at bounding box center [1409, 313] width 40 height 40
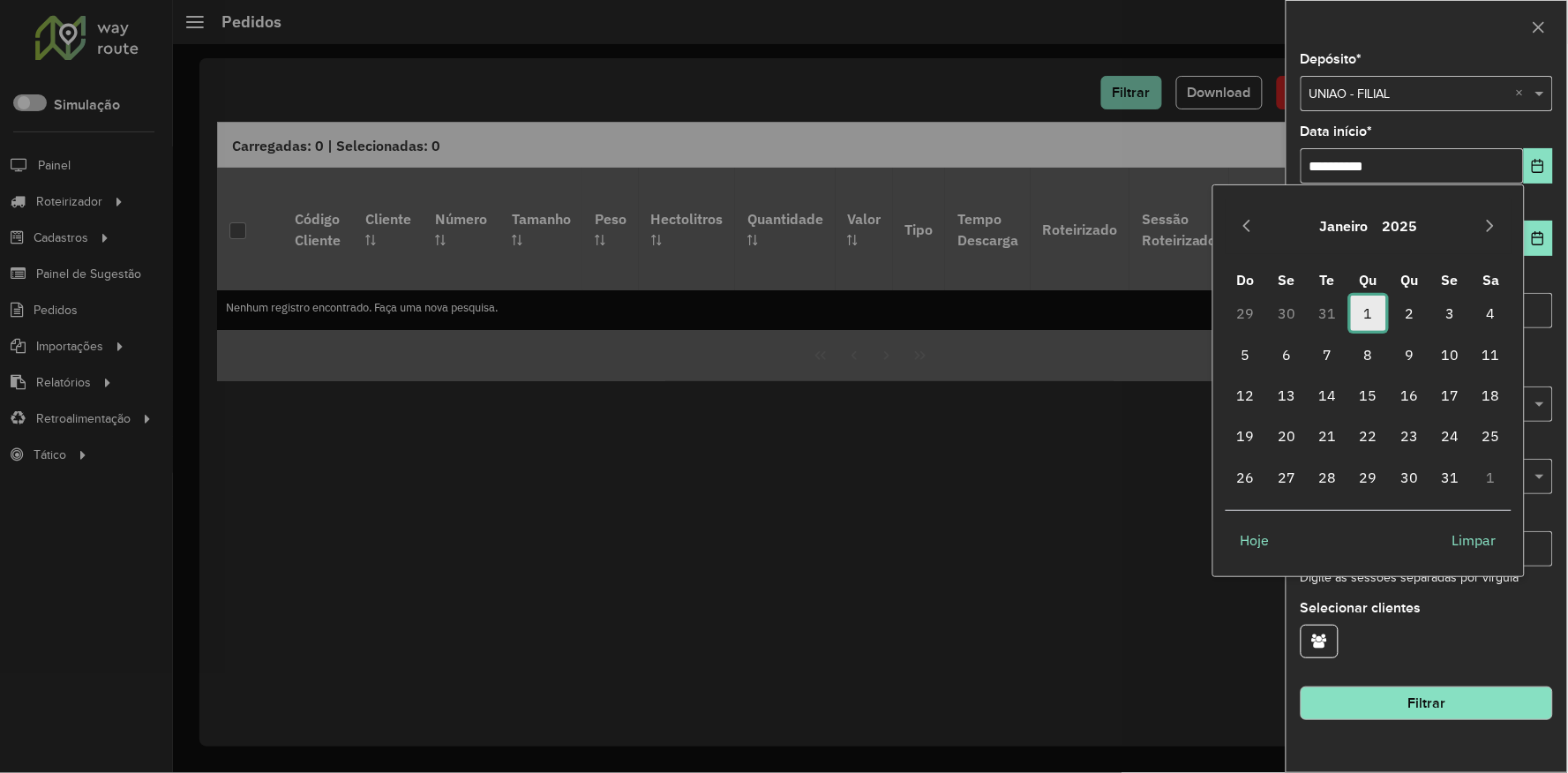
click at [1372, 310] on span "1" at bounding box center [1368, 313] width 35 height 35
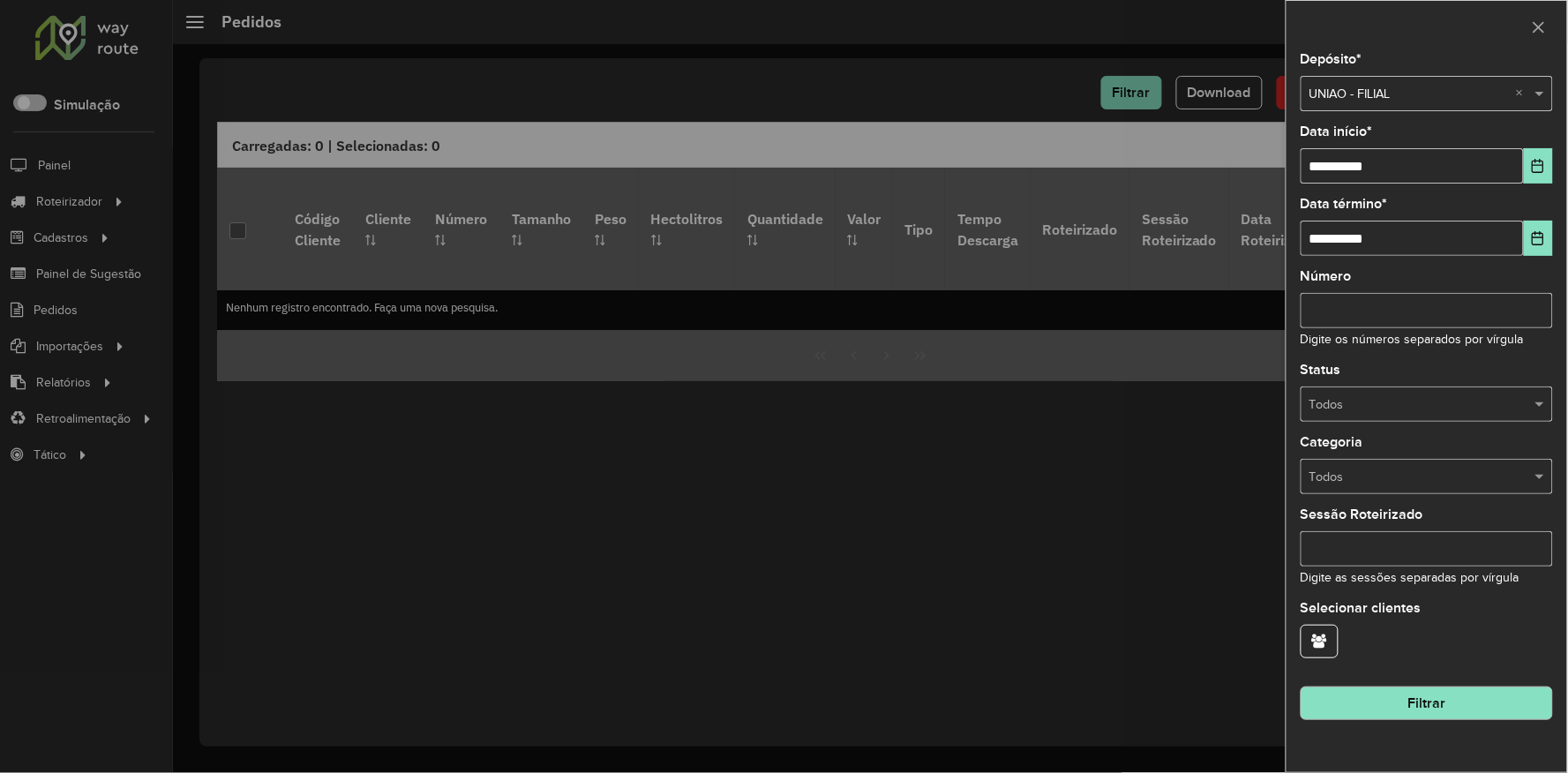
click at [1497, 598] on div "**********" at bounding box center [1426, 412] width 280 height 719
drag, startPoint x: 1423, startPoint y: 717, endPoint x: 1417, endPoint y: 709, distance: 10.0
click at [1423, 717] on button "Filtrar" at bounding box center [1426, 702] width 253 height 33
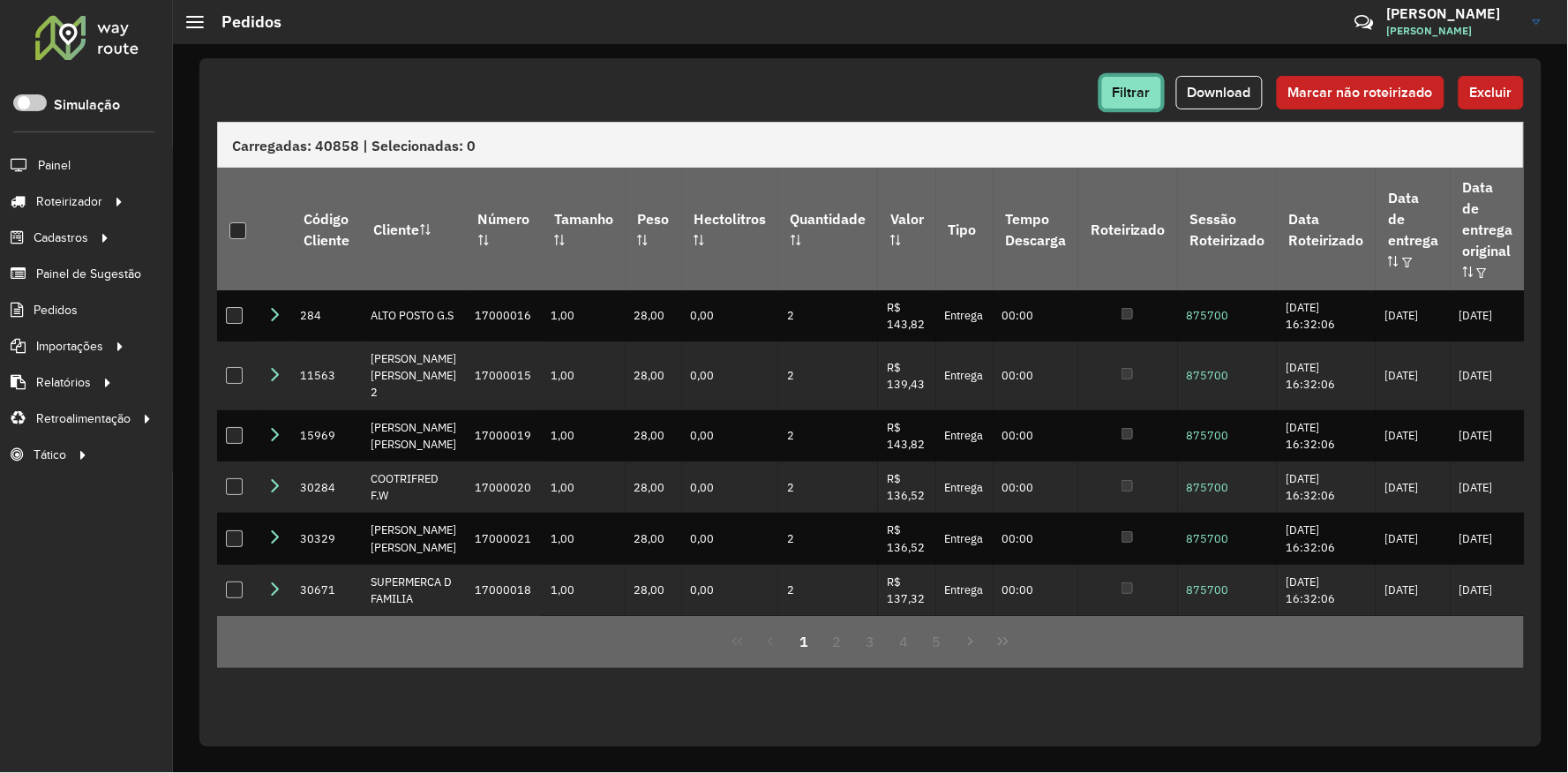
click at [1125, 91] on span "Filtrar" at bounding box center [1132, 93] width 38 height 15
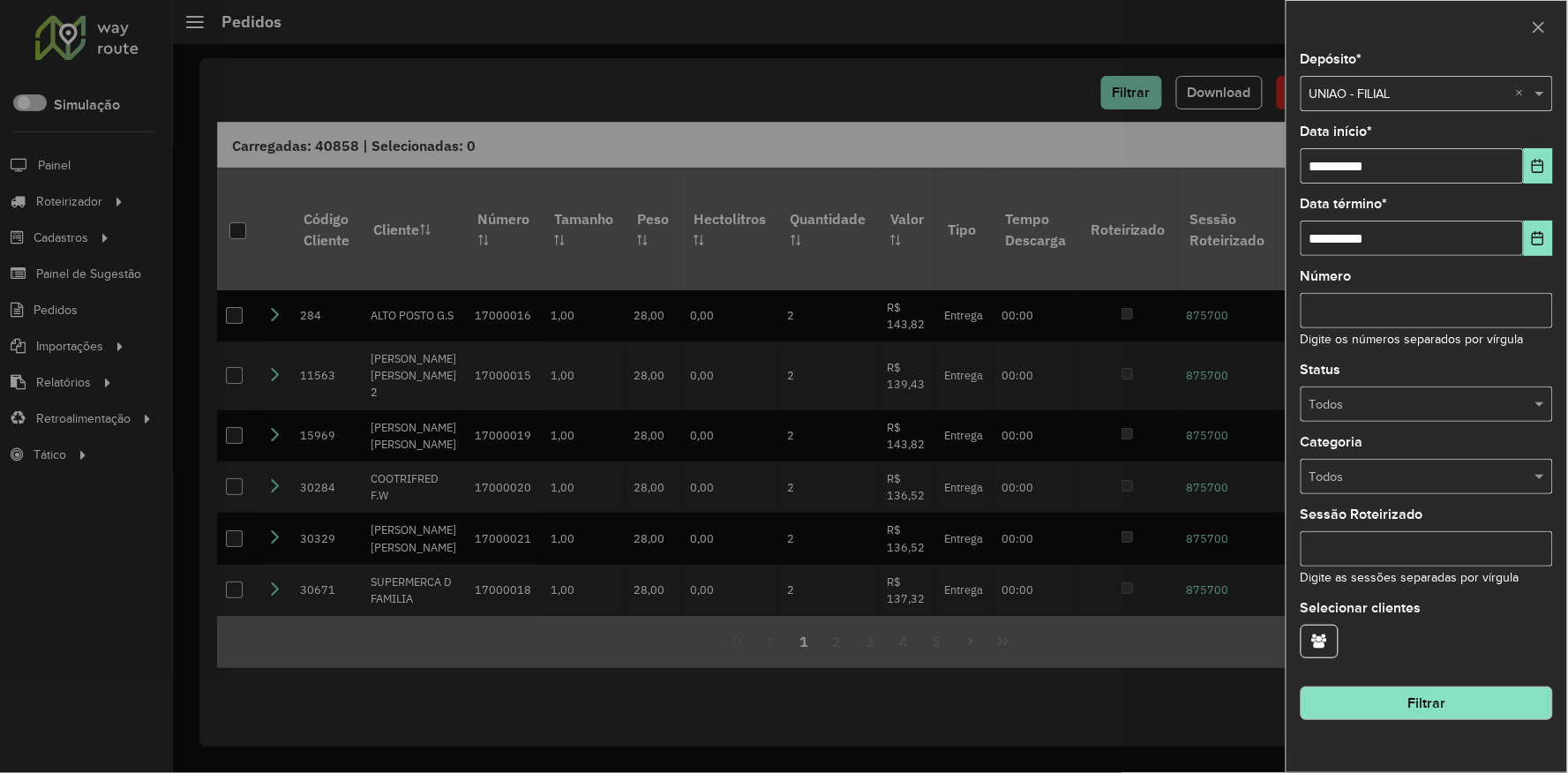
drag, startPoint x: 977, startPoint y: 77, endPoint x: 1006, endPoint y: 91, distance: 32.2
click at [977, 77] on div at bounding box center [784, 386] width 1568 height 773
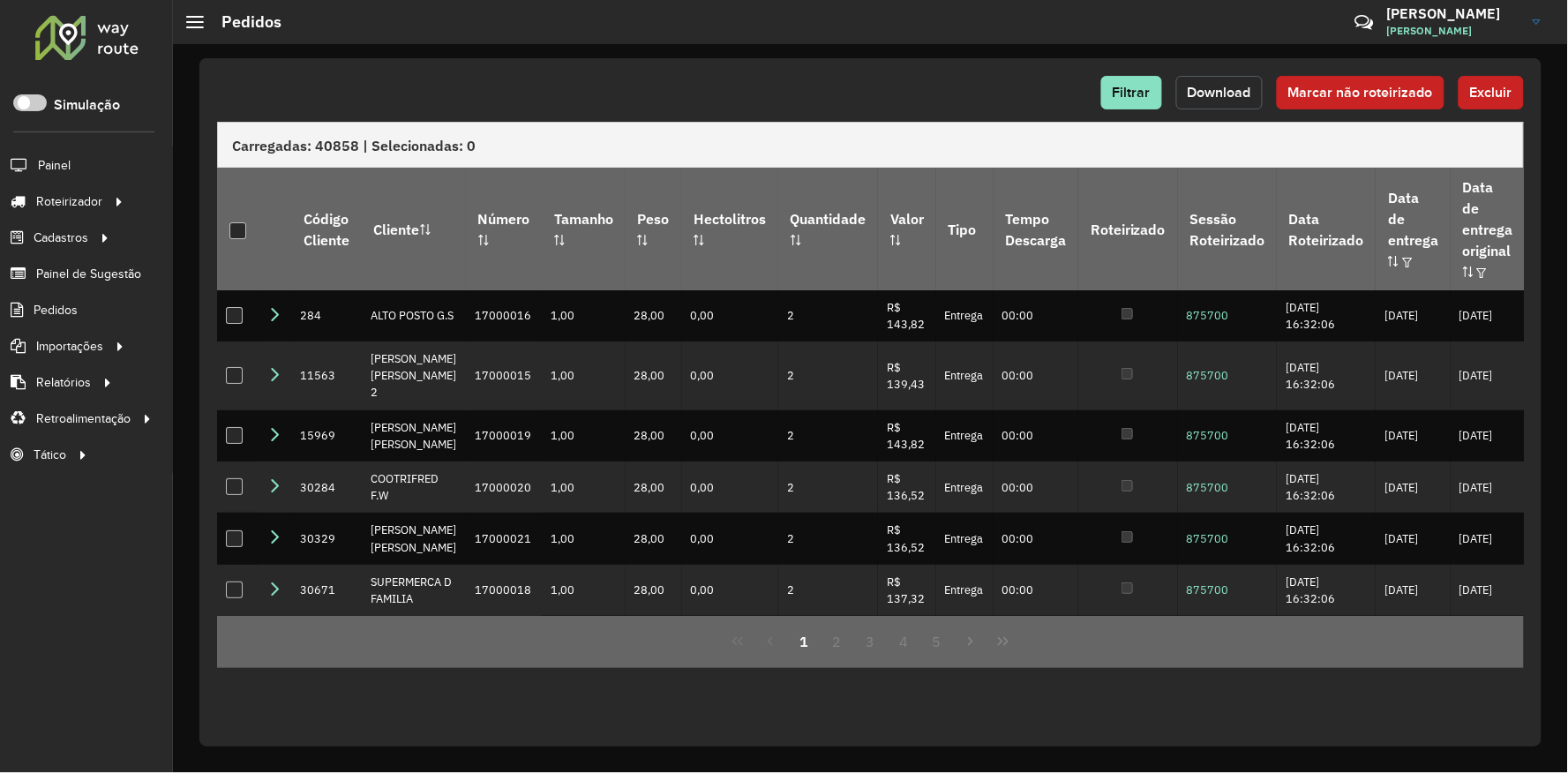
click at [1189, 96] on span "Download" at bounding box center [1219, 93] width 63 height 15
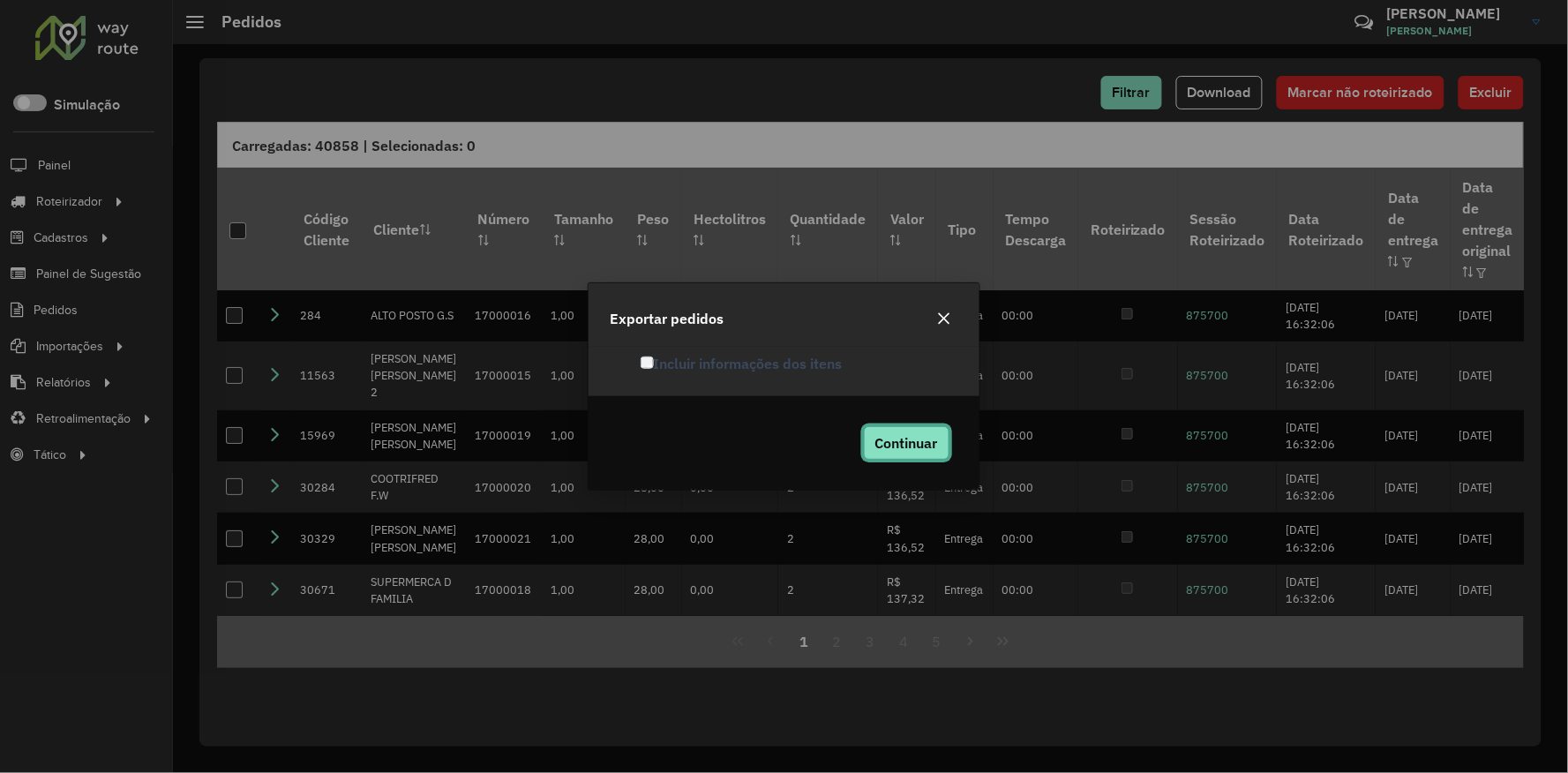
click at [894, 430] on button "Continuar" at bounding box center [906, 442] width 85 height 33
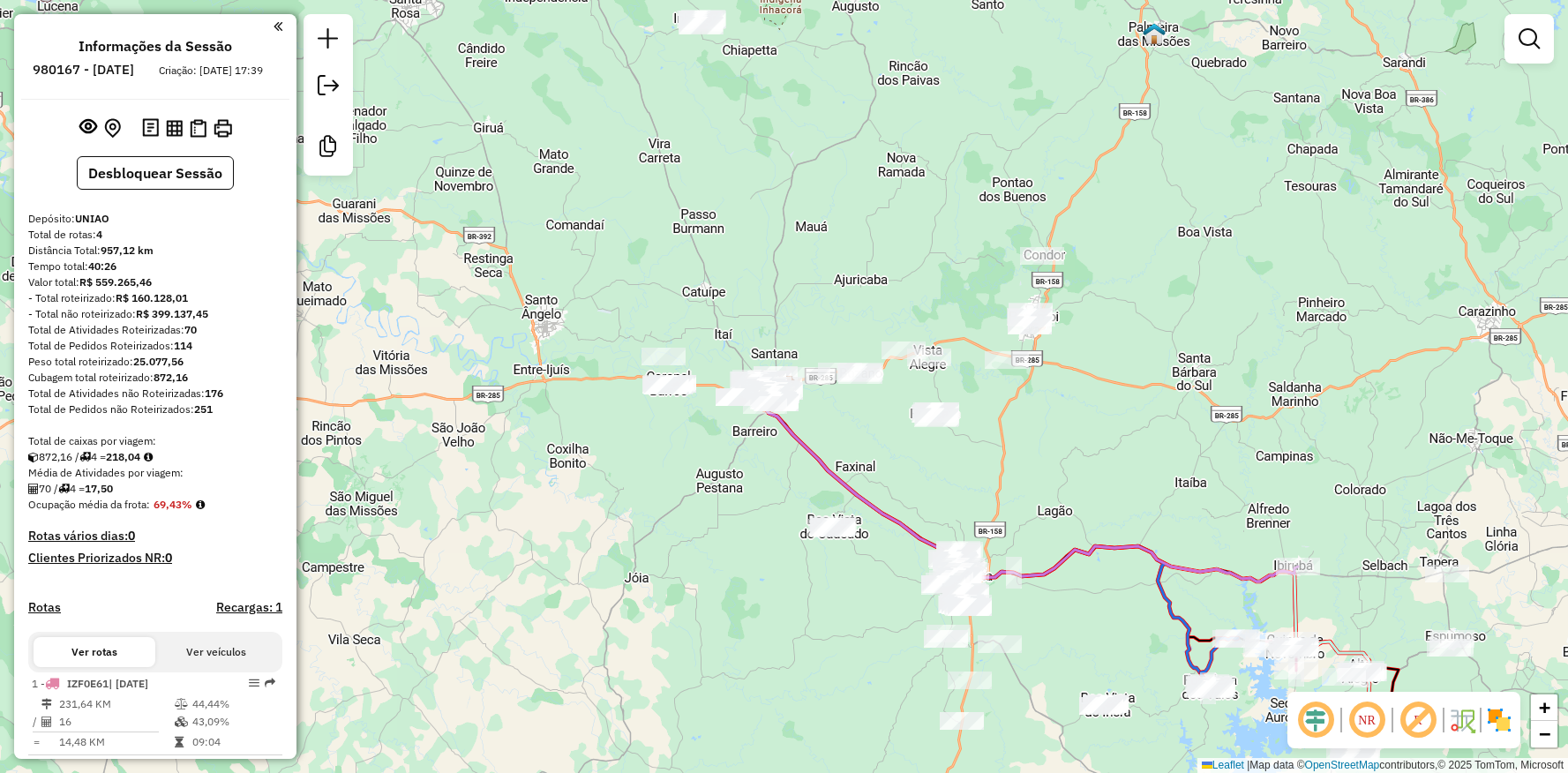
click at [841, 505] on div "Janela de atendimento Grade de atendimento Capacidade Transportadoras Veículos …" at bounding box center [784, 386] width 1568 height 773
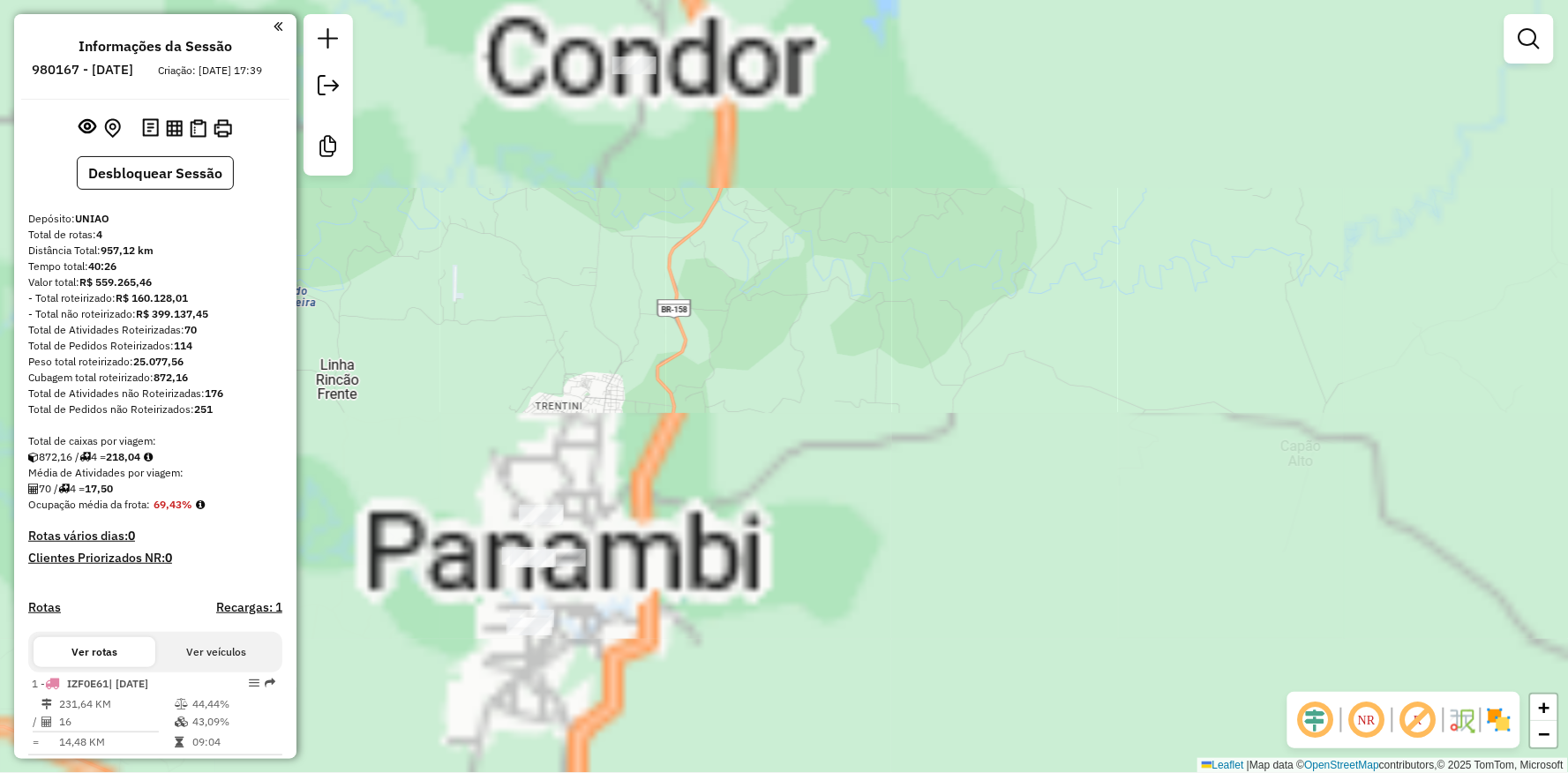
drag, startPoint x: 497, startPoint y: 228, endPoint x: 510, endPoint y: 489, distance: 261.3
click at [509, 489] on div "Janela de atendimento Grade de atendimento Capacidade Transportadoras Veículos …" at bounding box center [784, 386] width 1568 height 773
